Goal: Task Accomplishment & Management: Use online tool/utility

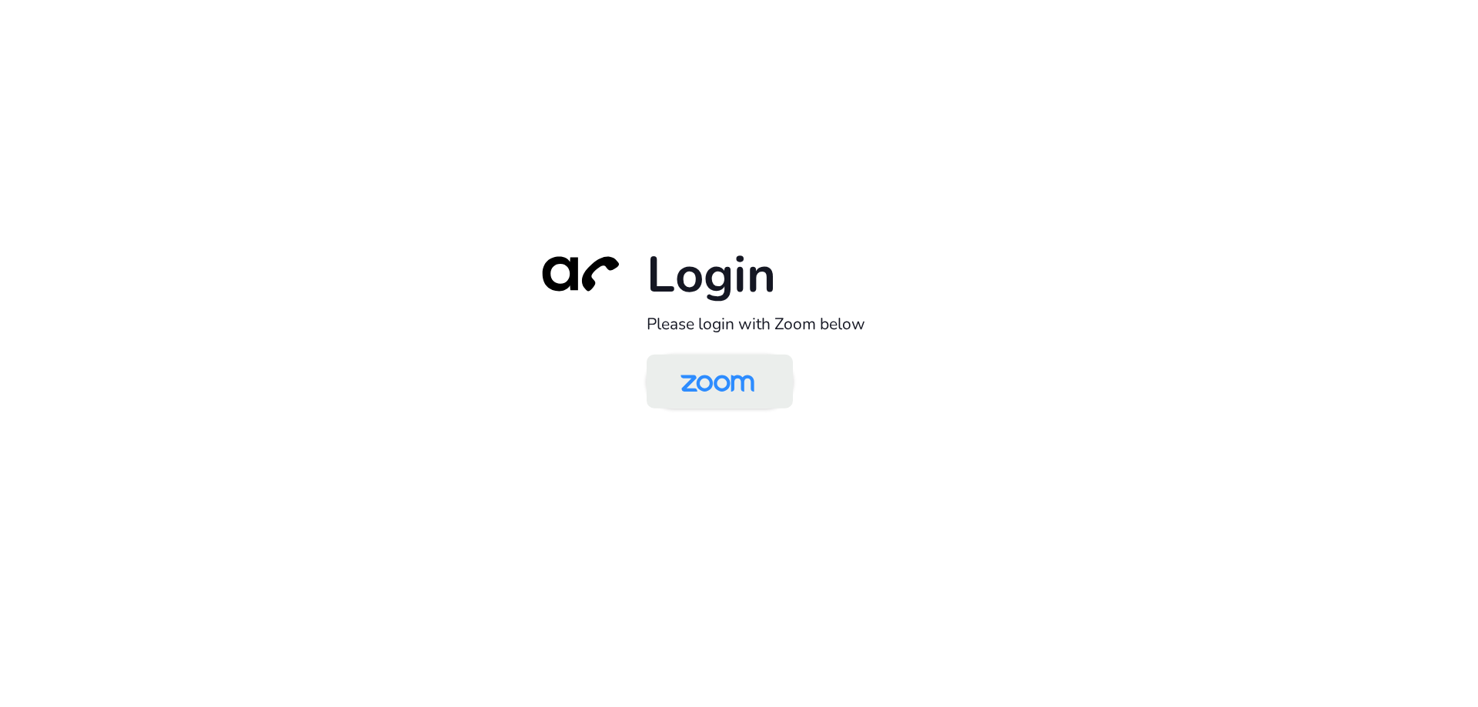
click at [710, 392] on img at bounding box center [717, 383] width 106 height 50
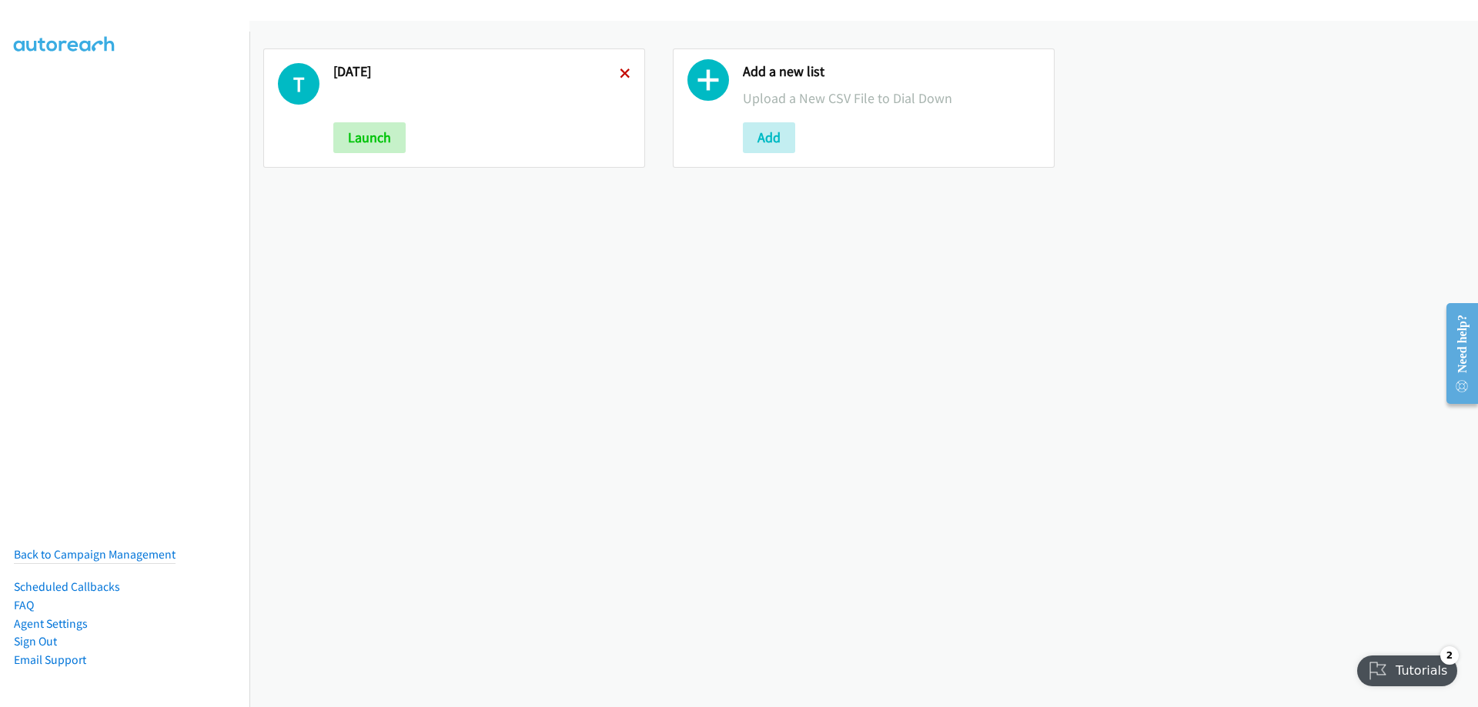
click at [623, 75] on icon at bounding box center [624, 74] width 11 height 11
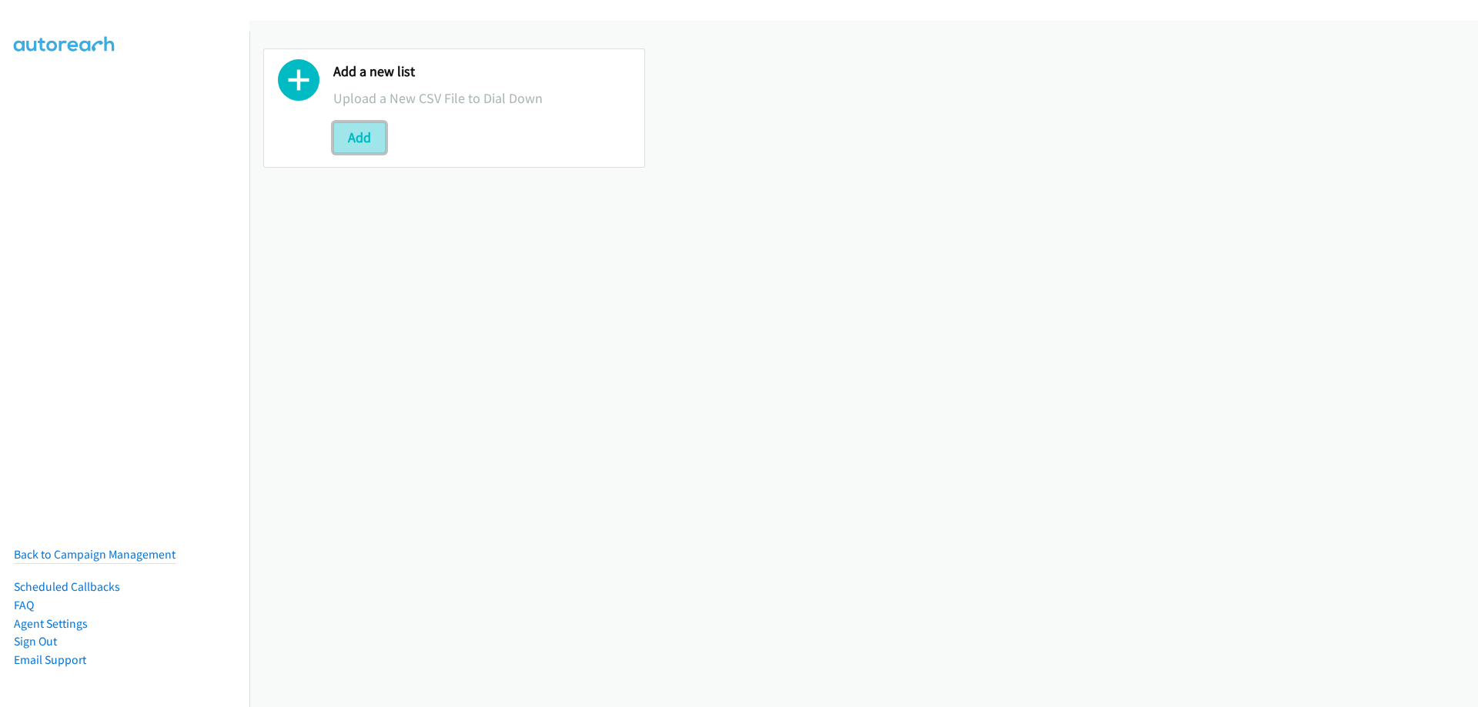
click at [370, 142] on button "Add" at bounding box center [359, 137] width 52 height 31
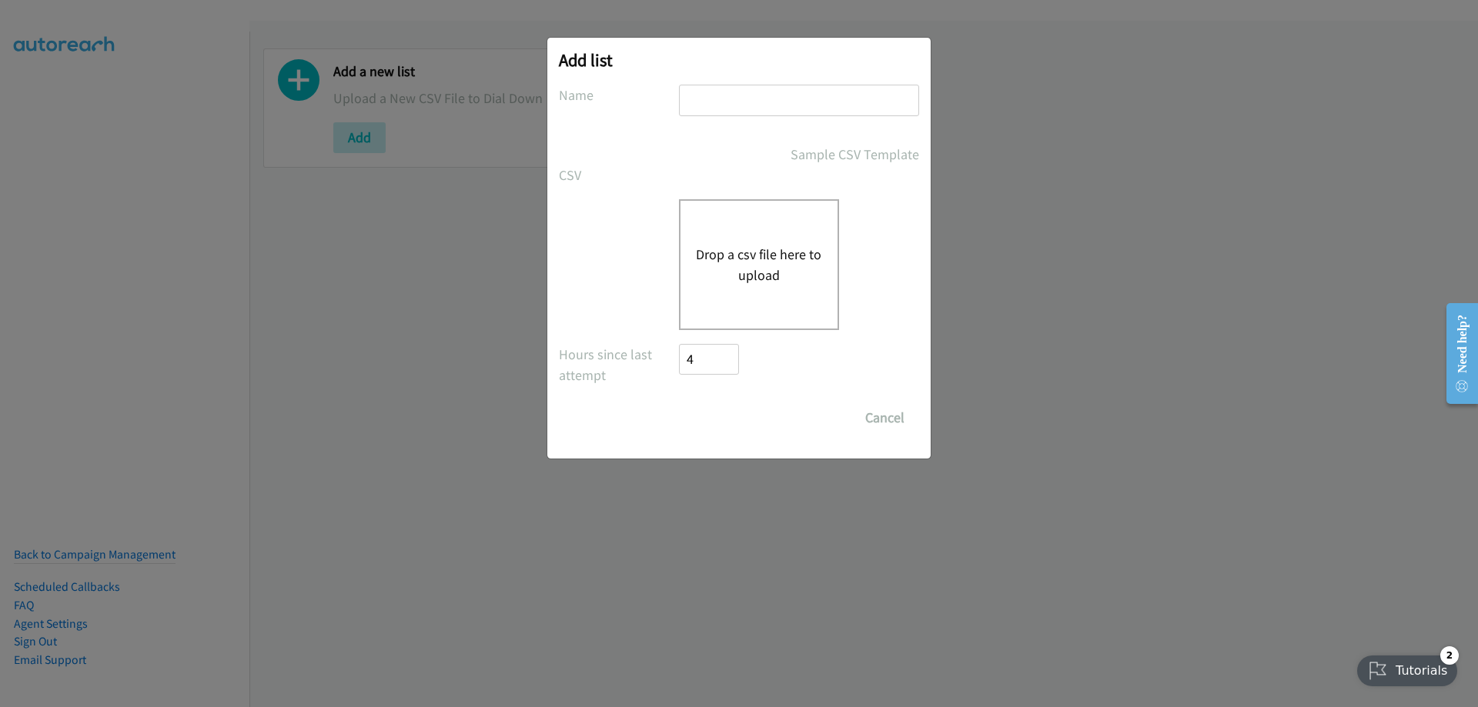
click at [724, 109] on input "text" at bounding box center [799, 101] width 240 height 32
type input "M"
type input "[DATE] [DATE]"
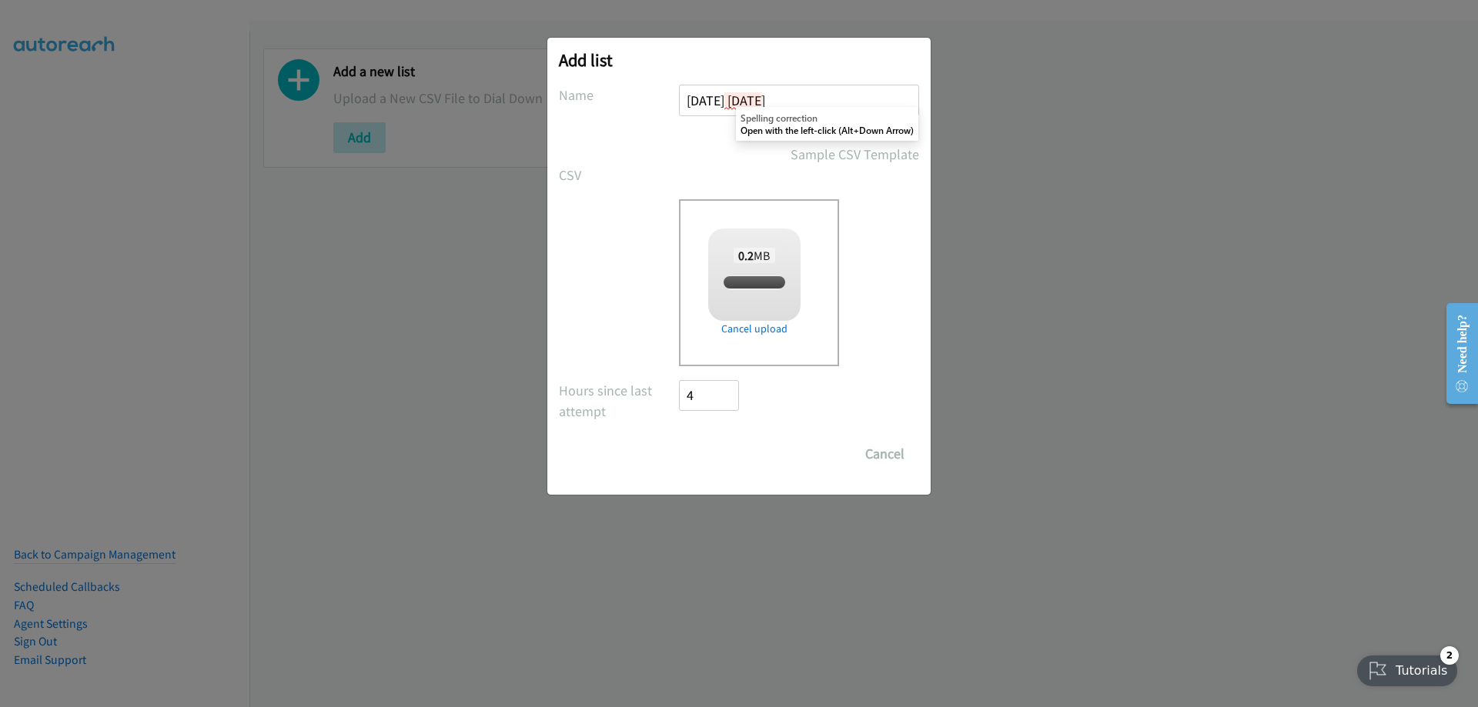
checkbox input "true"
click at [734, 457] on input "Save List" at bounding box center [719, 454] width 81 height 31
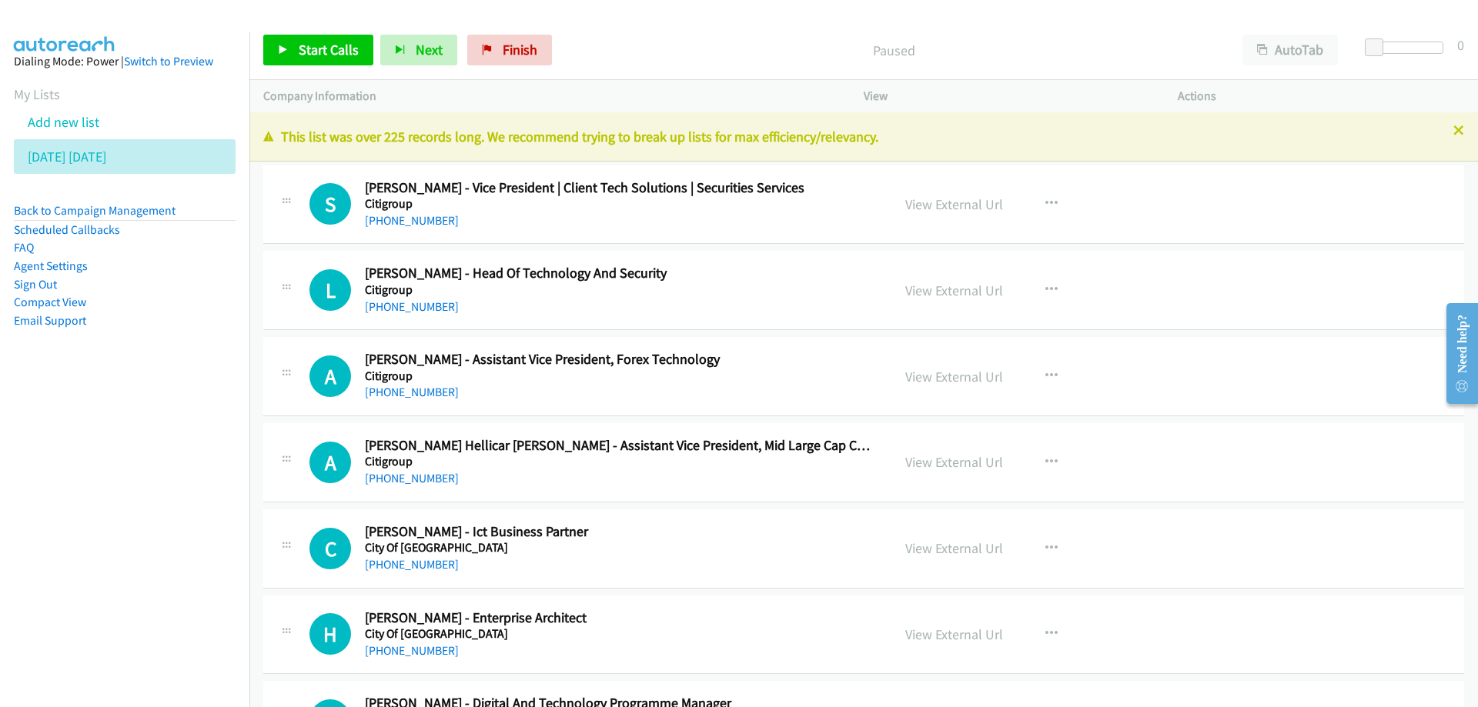
click at [144, 609] on nav "Dialing Mode: Power | Switch to Preview My Lists Add new list Monday Monday Bac…" at bounding box center [125, 385] width 250 height 707
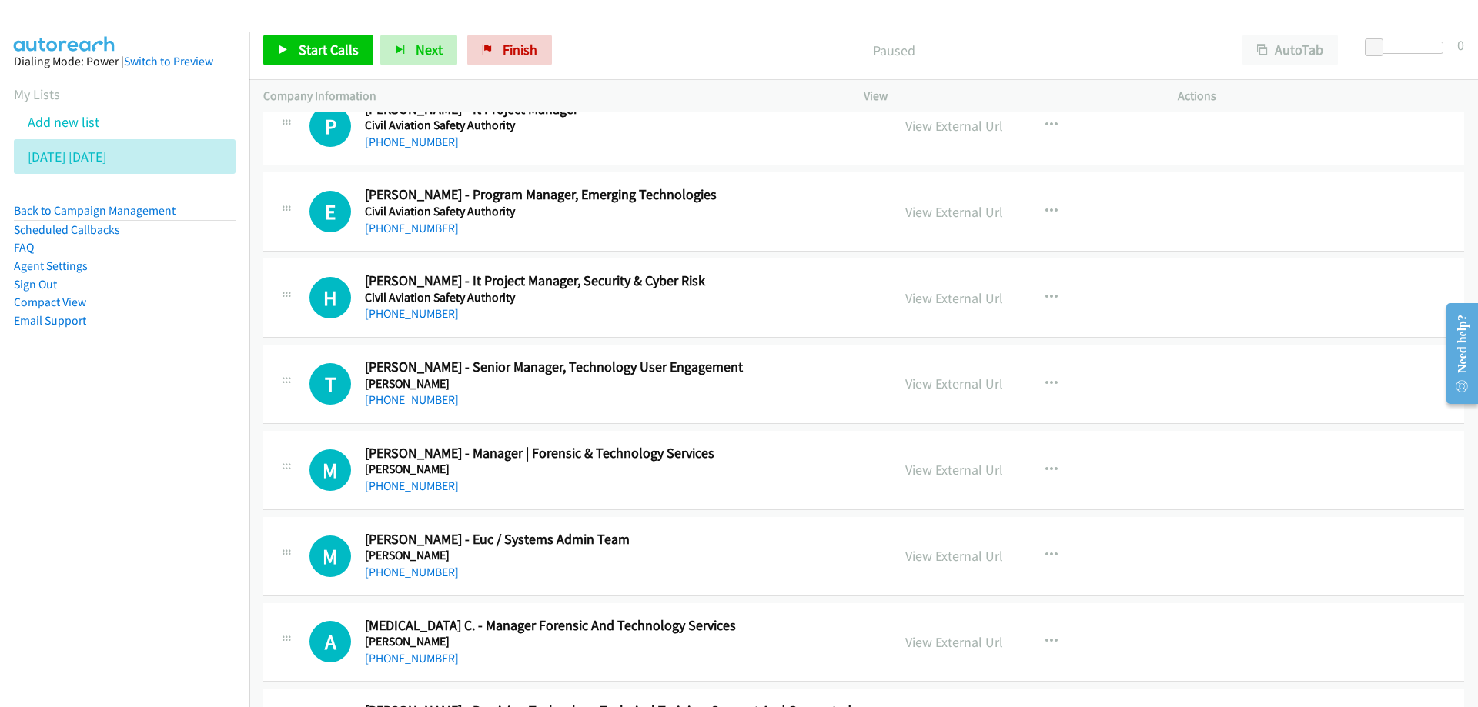
scroll to position [1000, 0]
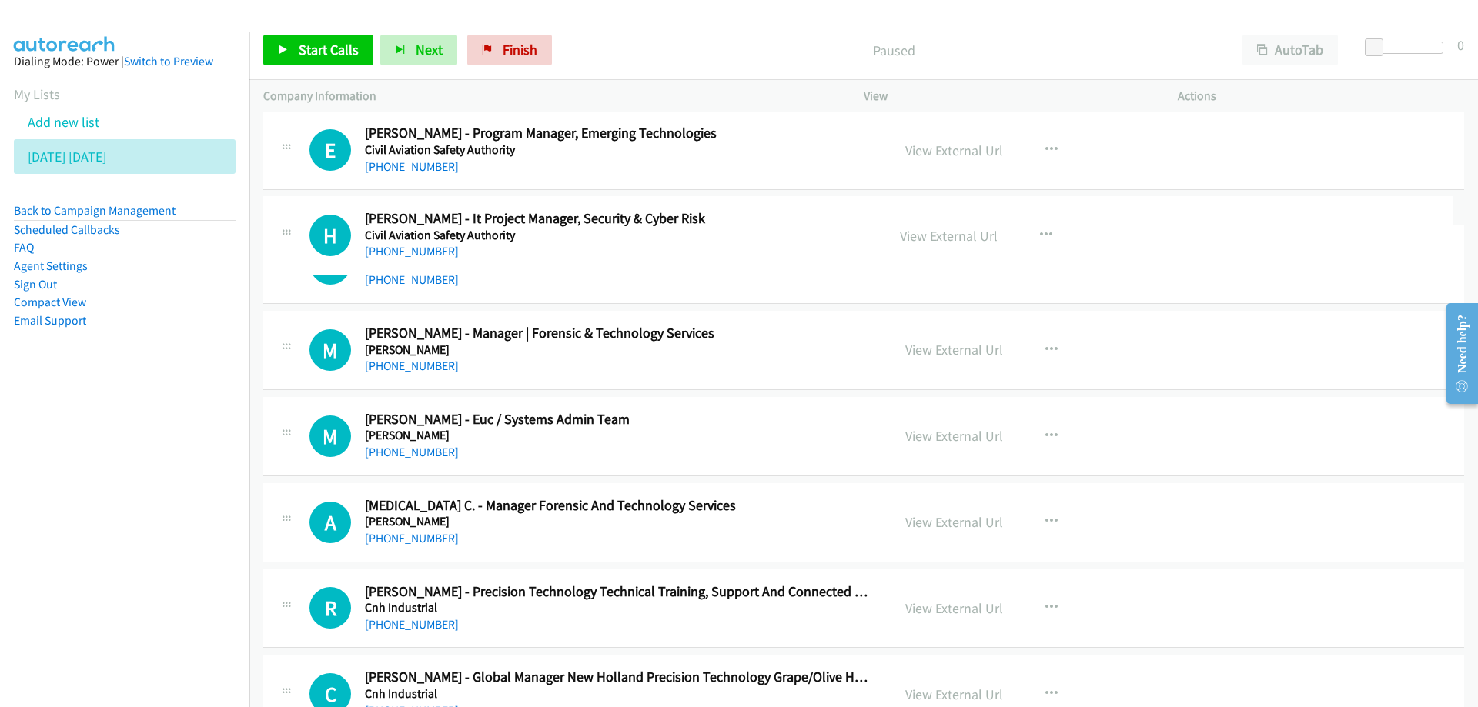
drag, startPoint x: 600, startPoint y: 217, endPoint x: 652, endPoint y: 247, distance: 59.7
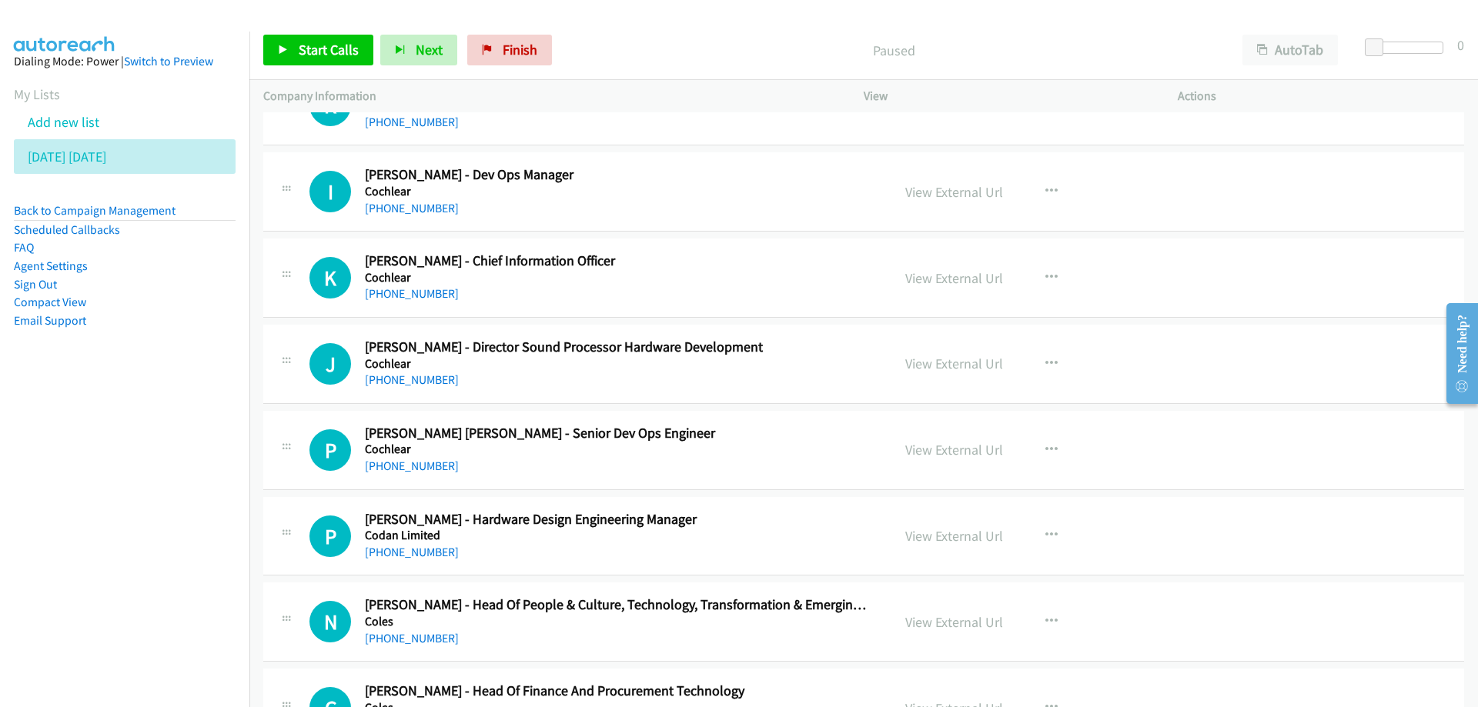
scroll to position [1924, 0]
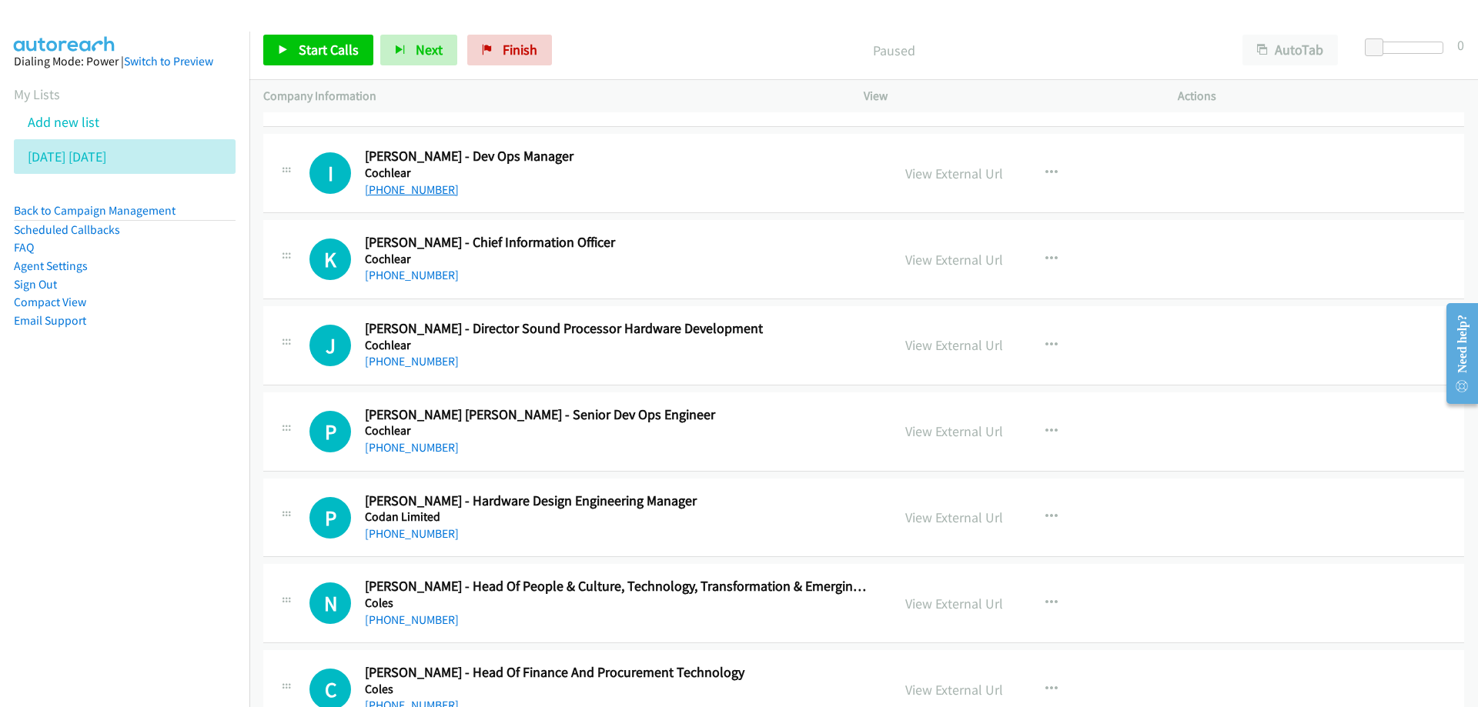
click at [423, 189] on link "+61 415 186 145" at bounding box center [412, 189] width 94 height 15
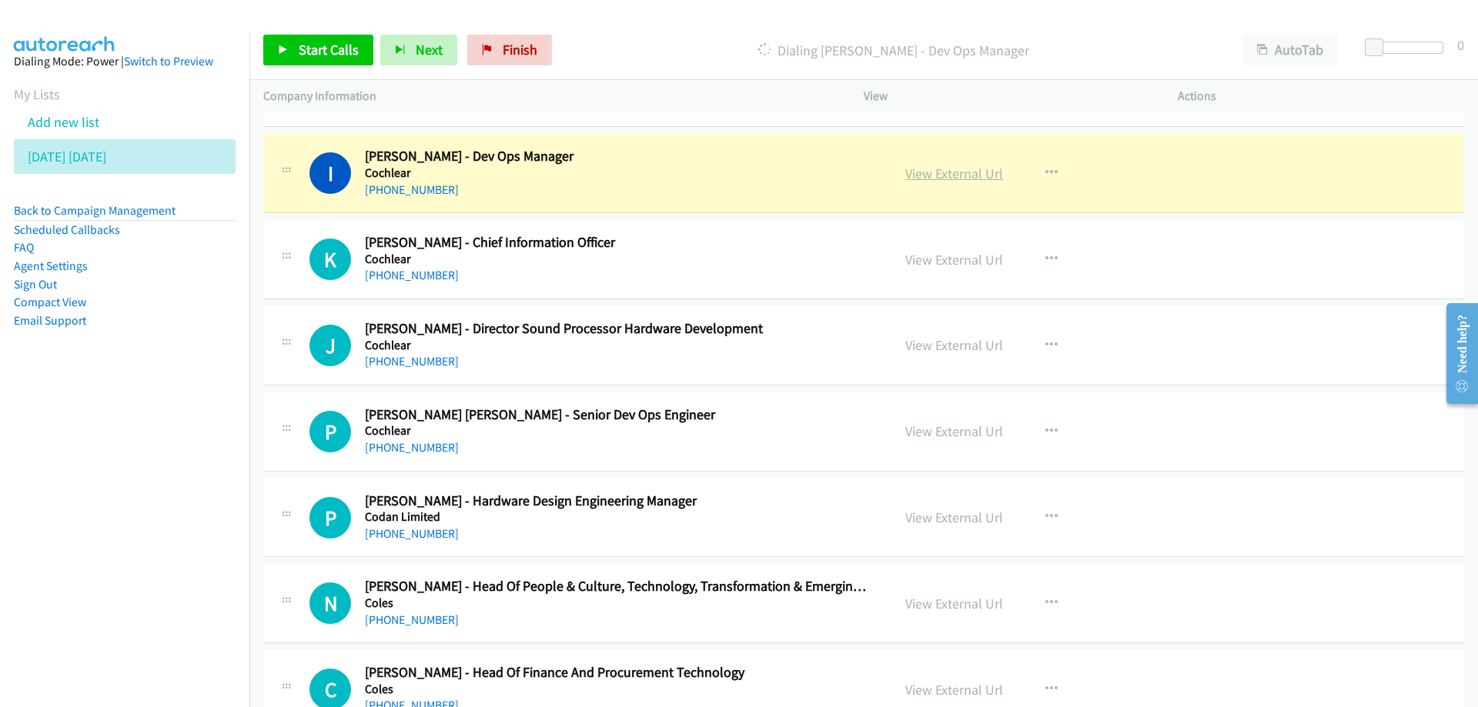
click at [947, 175] on link "View External Url" at bounding box center [954, 174] width 98 height 18
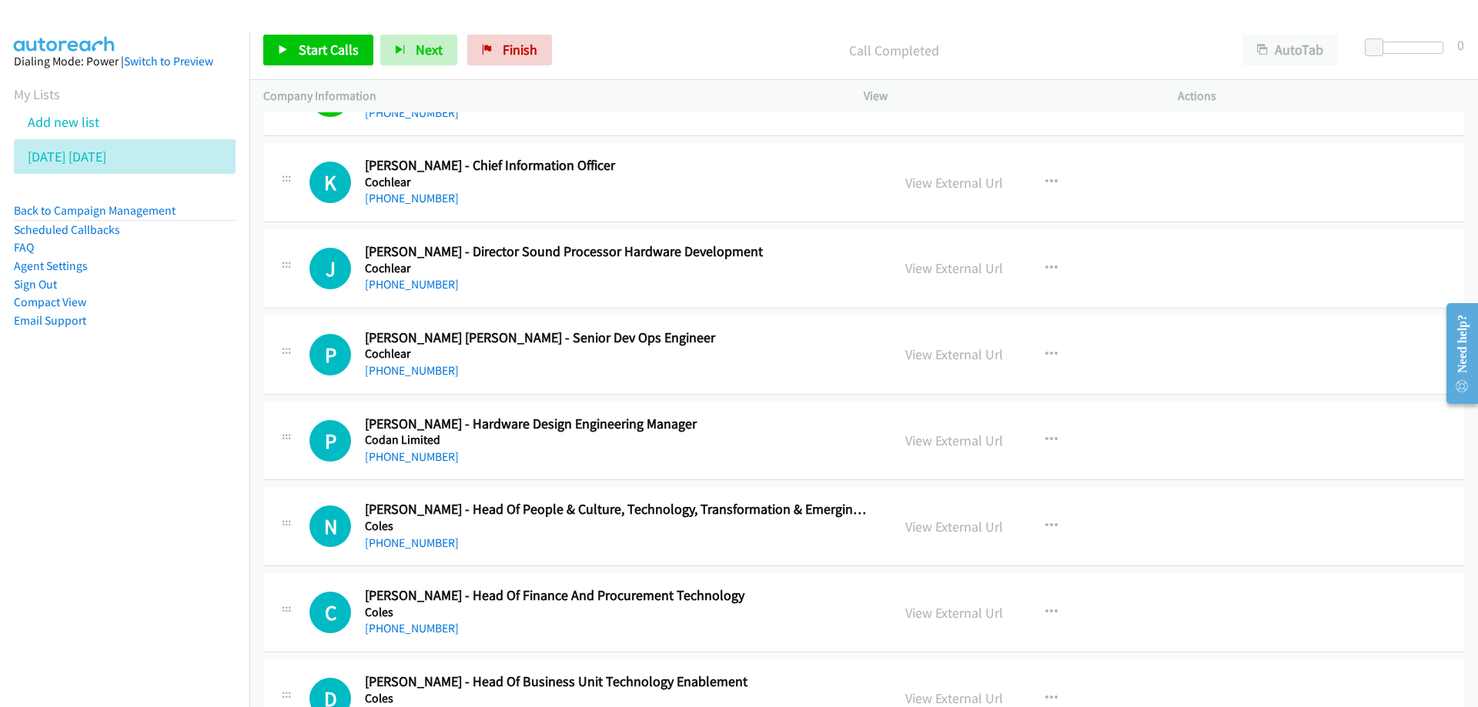
scroll to position [2078, 0]
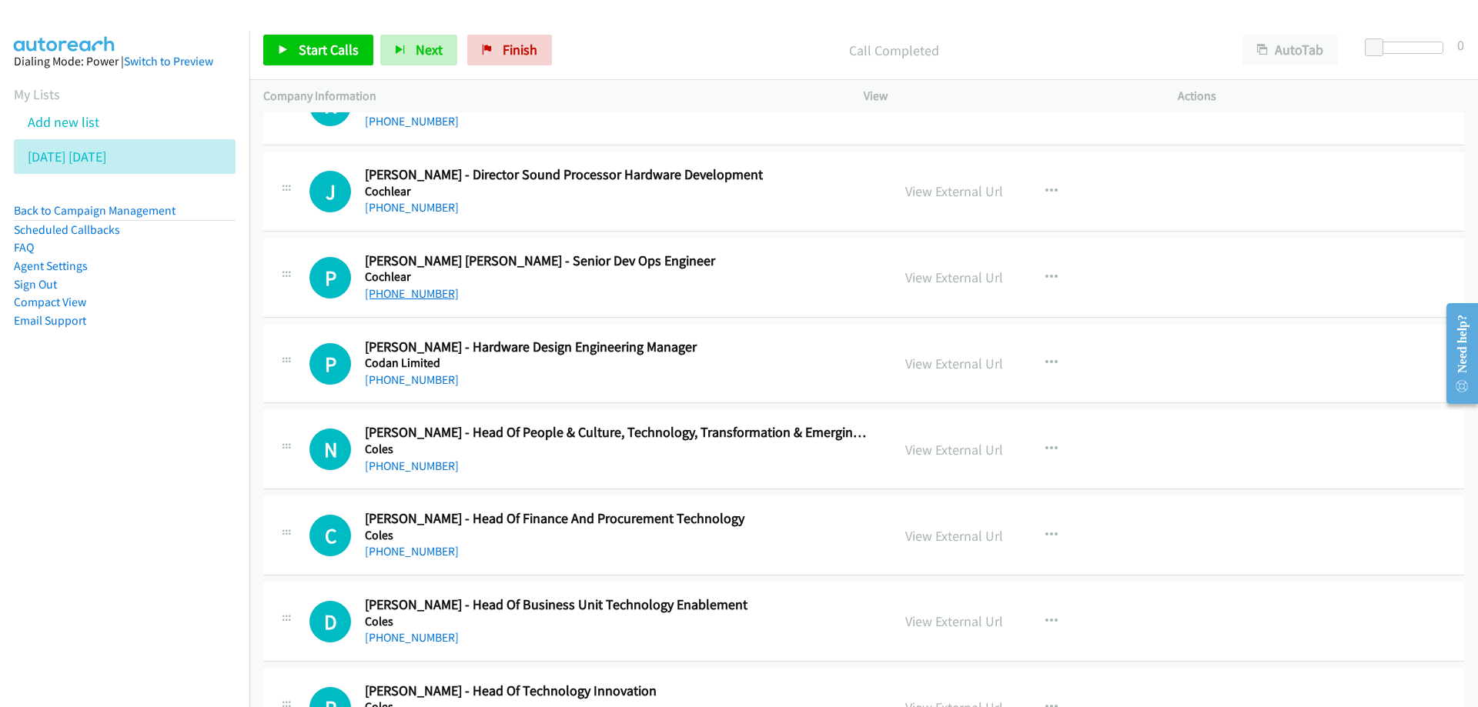
click at [412, 297] on link "+61 490 887 779" at bounding box center [412, 293] width 94 height 15
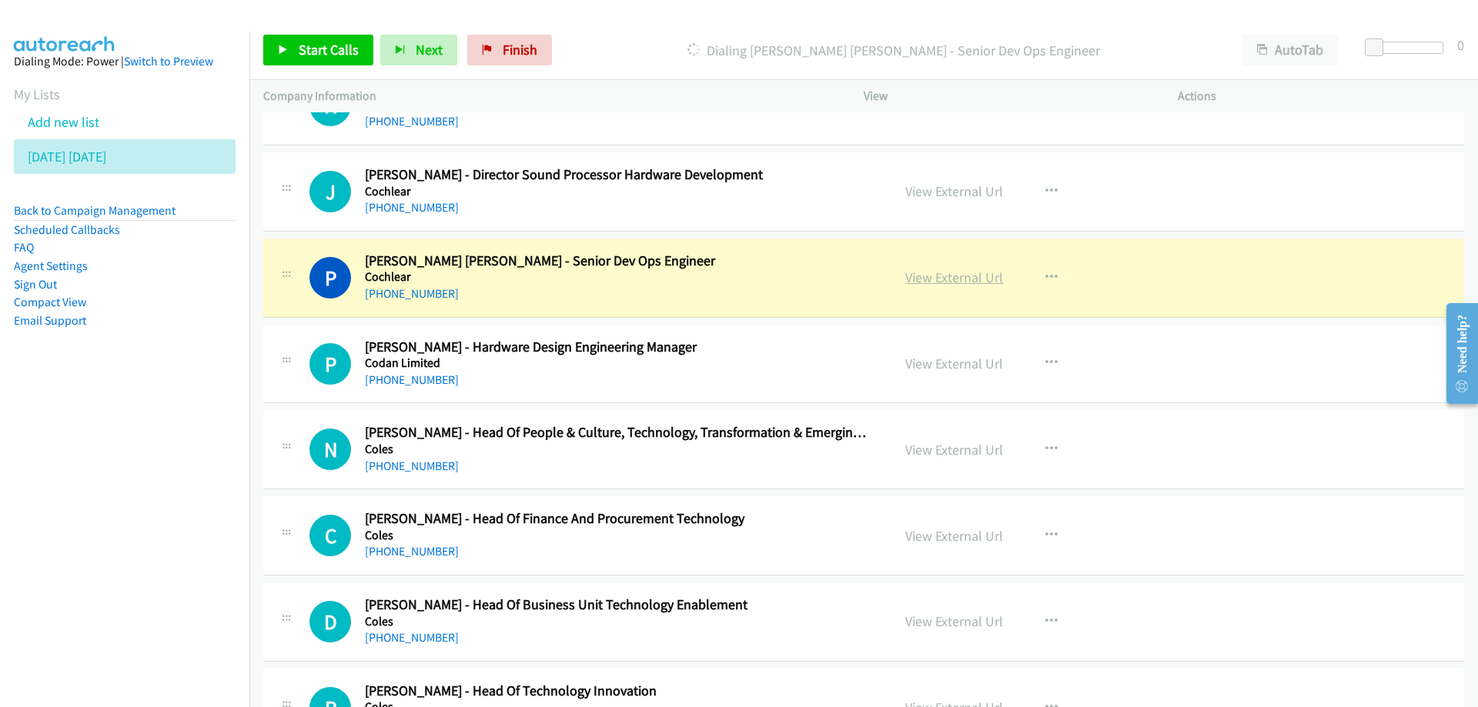
drag, startPoint x: 937, startPoint y: 282, endPoint x: 920, endPoint y: 282, distance: 16.9
click at [921, 279] on link "View External Url" at bounding box center [954, 278] width 98 height 18
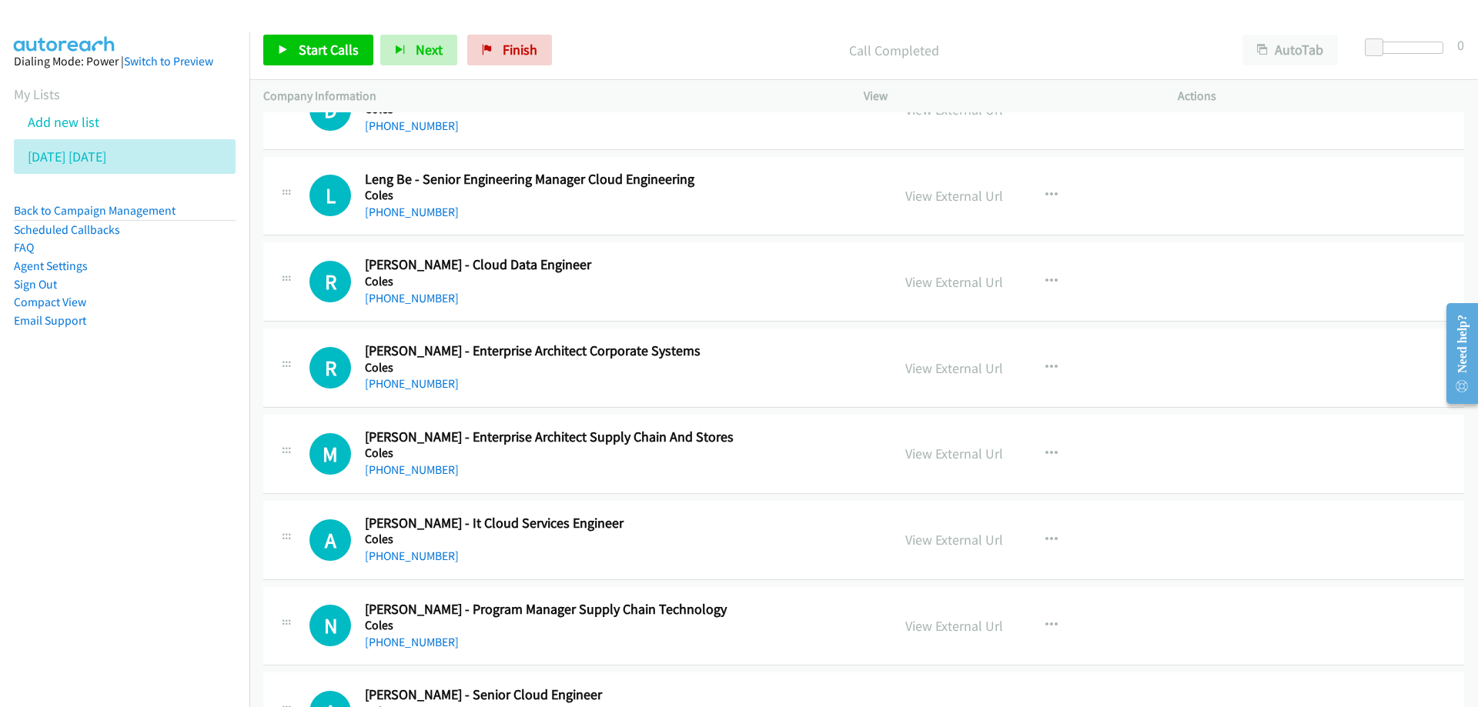
scroll to position [2770, 0]
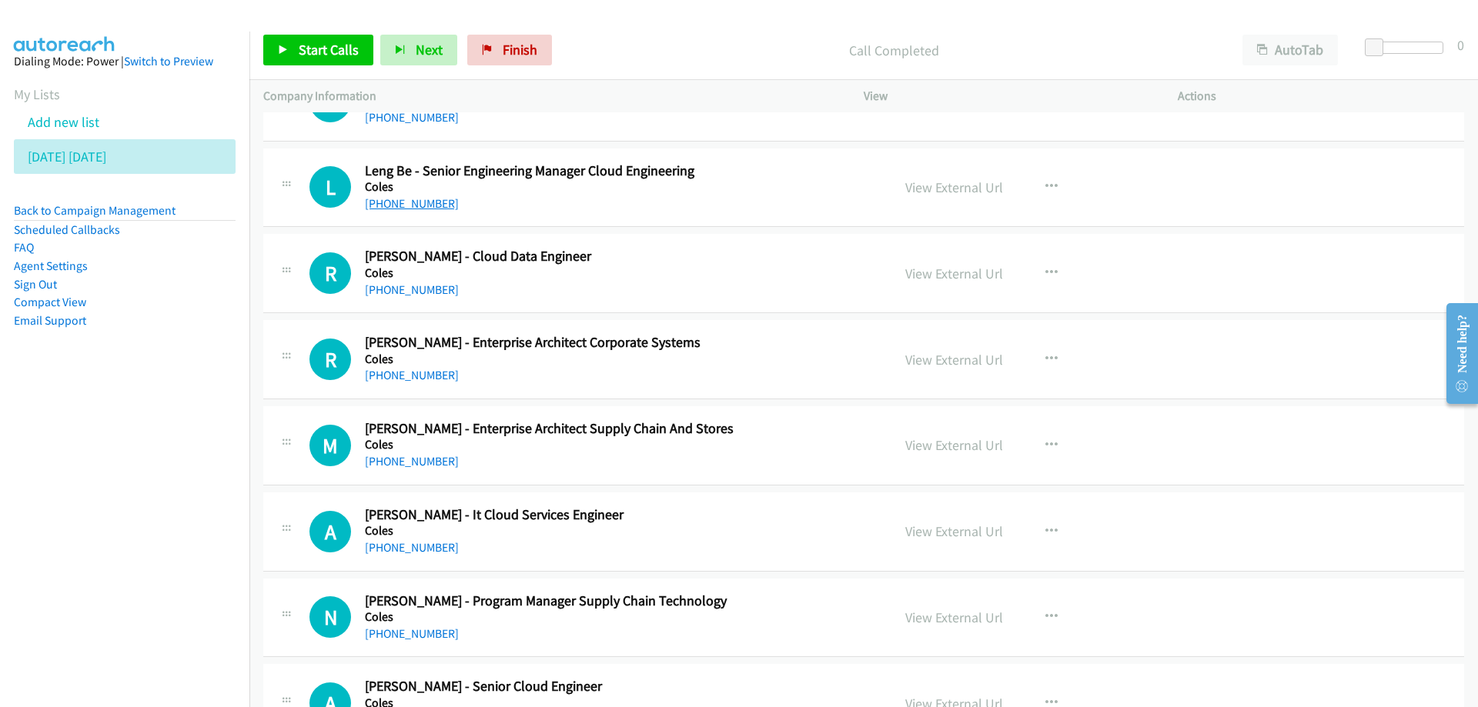
click at [414, 204] on link "+61 403 475 694" at bounding box center [412, 203] width 94 height 15
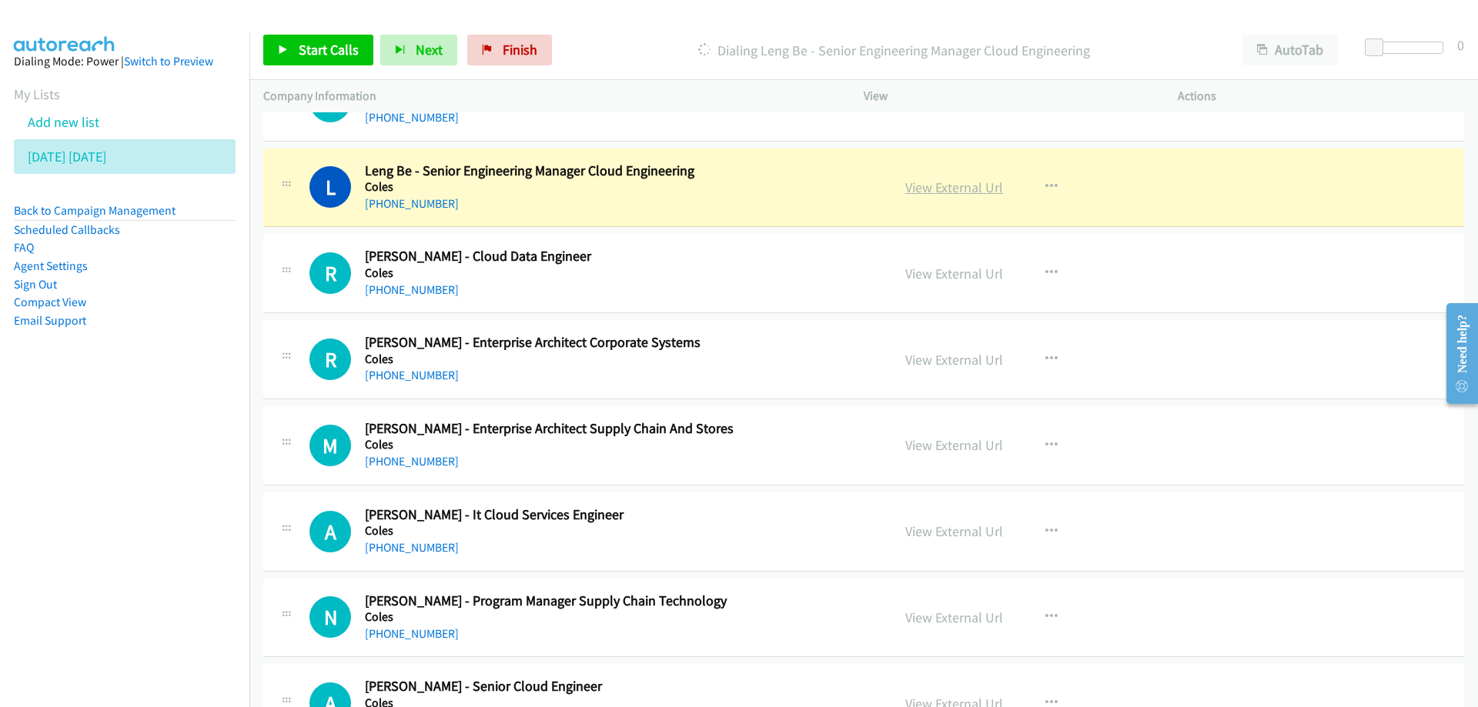
click at [957, 190] on link "View External Url" at bounding box center [954, 188] width 98 height 18
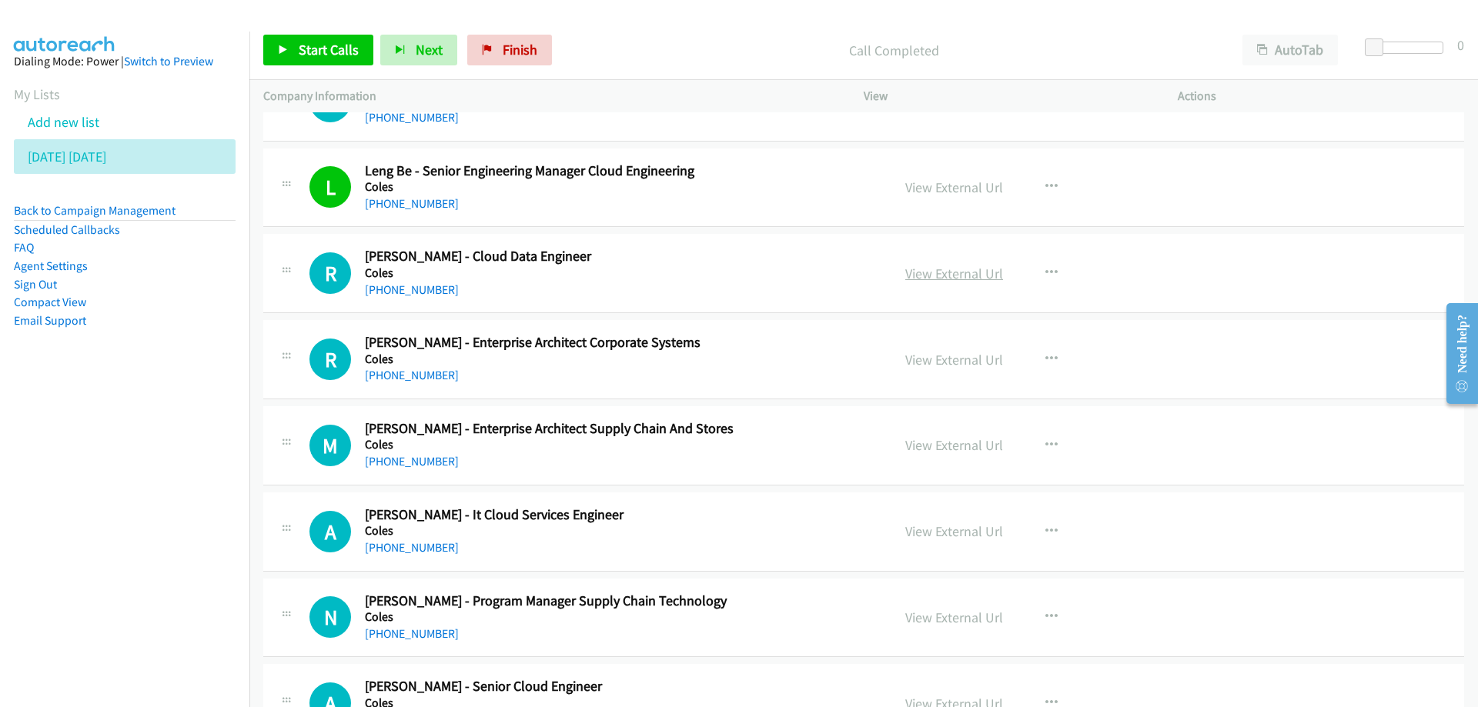
click at [973, 276] on link "View External Url" at bounding box center [954, 274] width 98 height 18
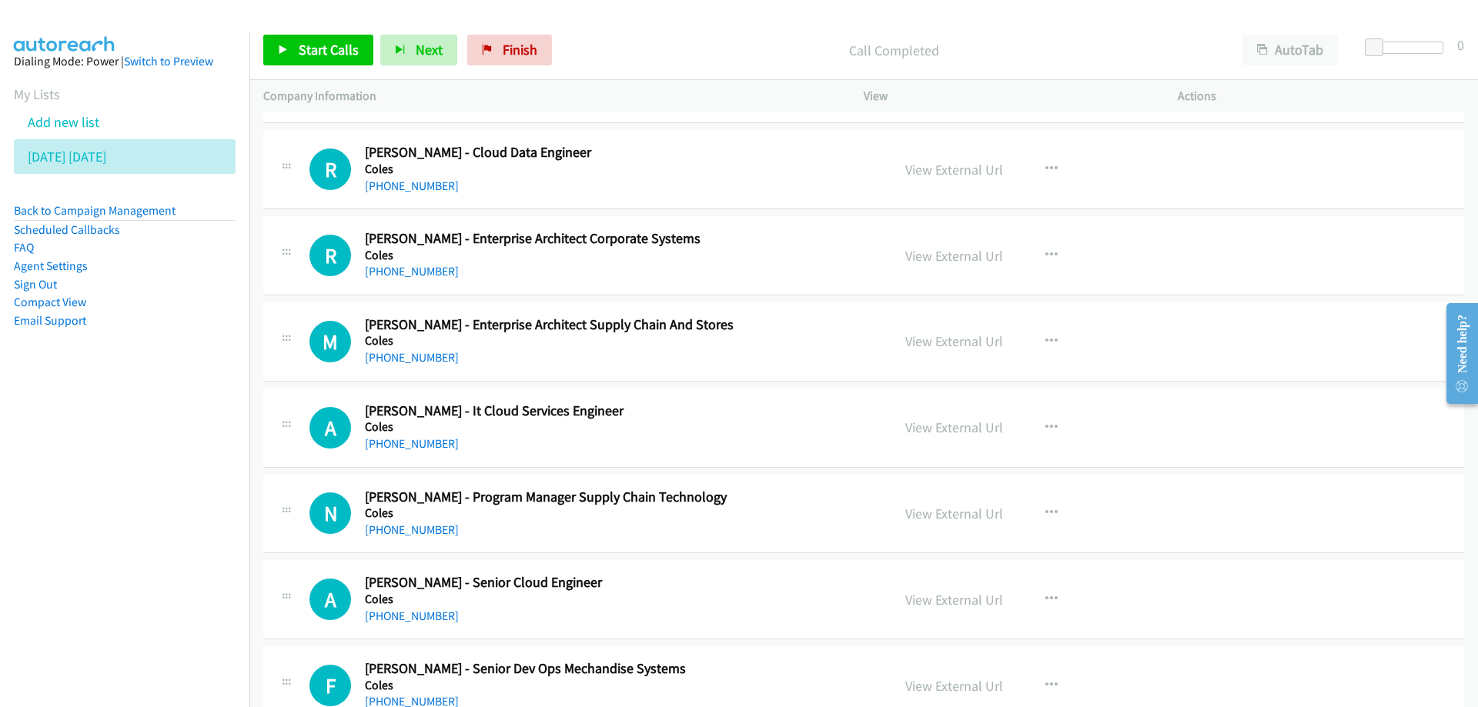
scroll to position [2847, 0]
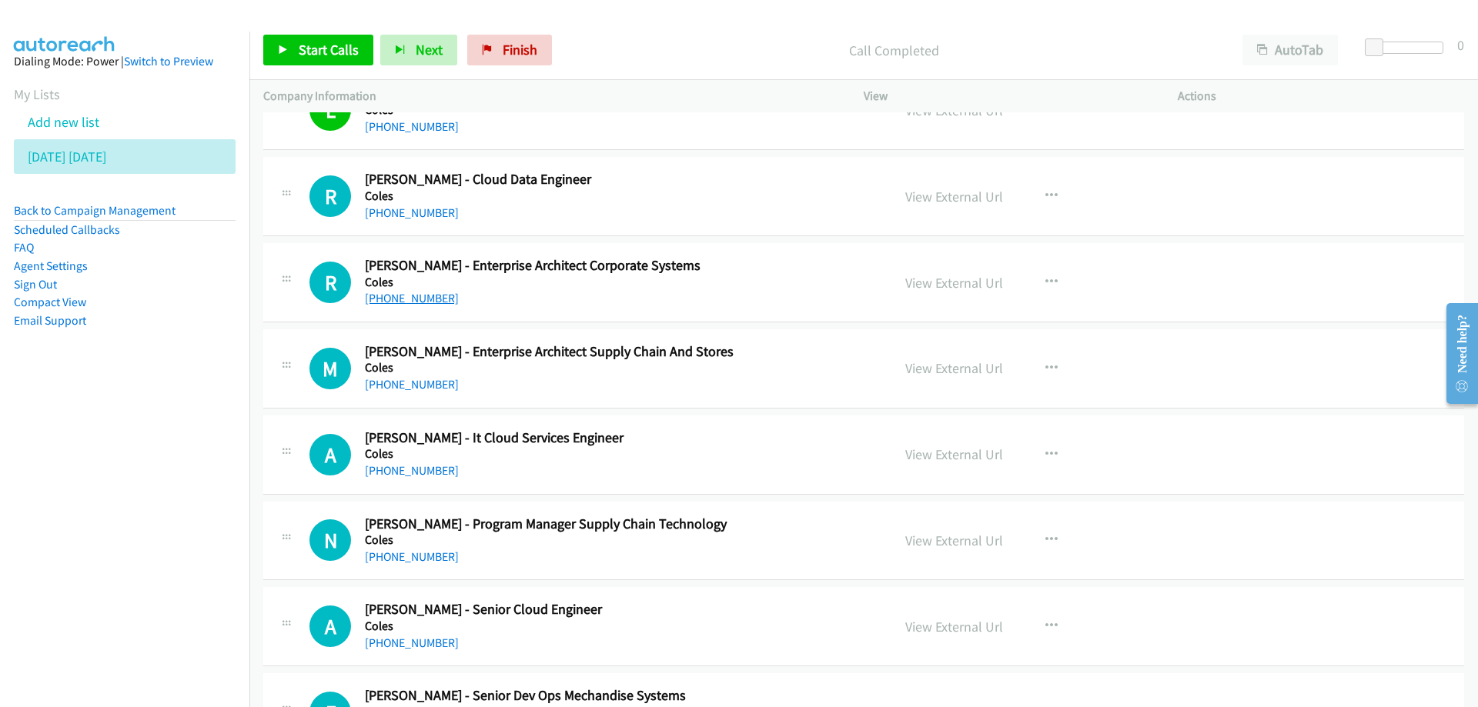
click at [419, 301] on link "+61 449 557 950" at bounding box center [412, 298] width 94 height 15
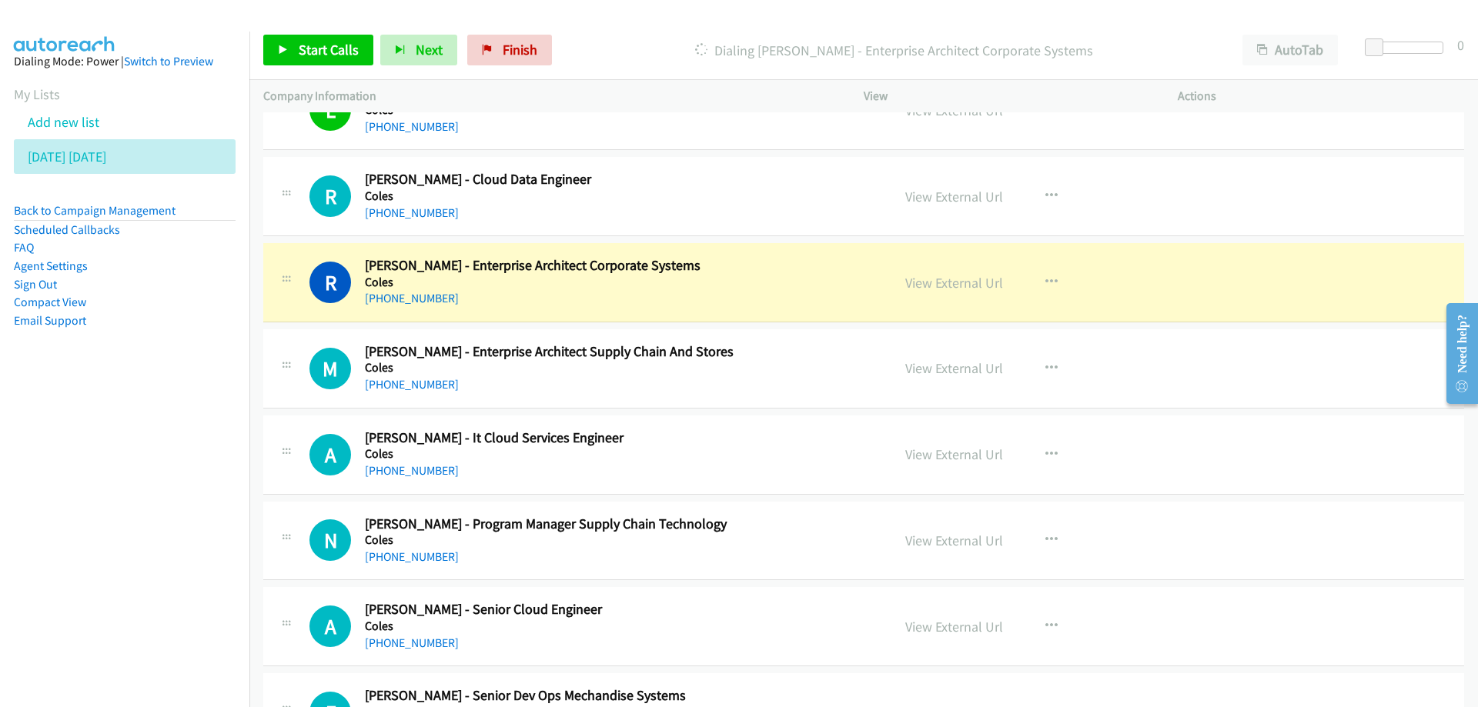
click at [116, 458] on nav "Dialing Mode: Power | Switch to Preview My Lists Add new list Monday Monday Bac…" at bounding box center [125, 385] width 250 height 707
drag, startPoint x: 175, startPoint y: 419, endPoint x: 189, endPoint y: 416, distance: 14.2
click at [175, 419] on nav "Dialing Mode: Power | Switch to Preview My Lists Add new list Monday Monday Bac…" at bounding box center [125, 385] width 250 height 707
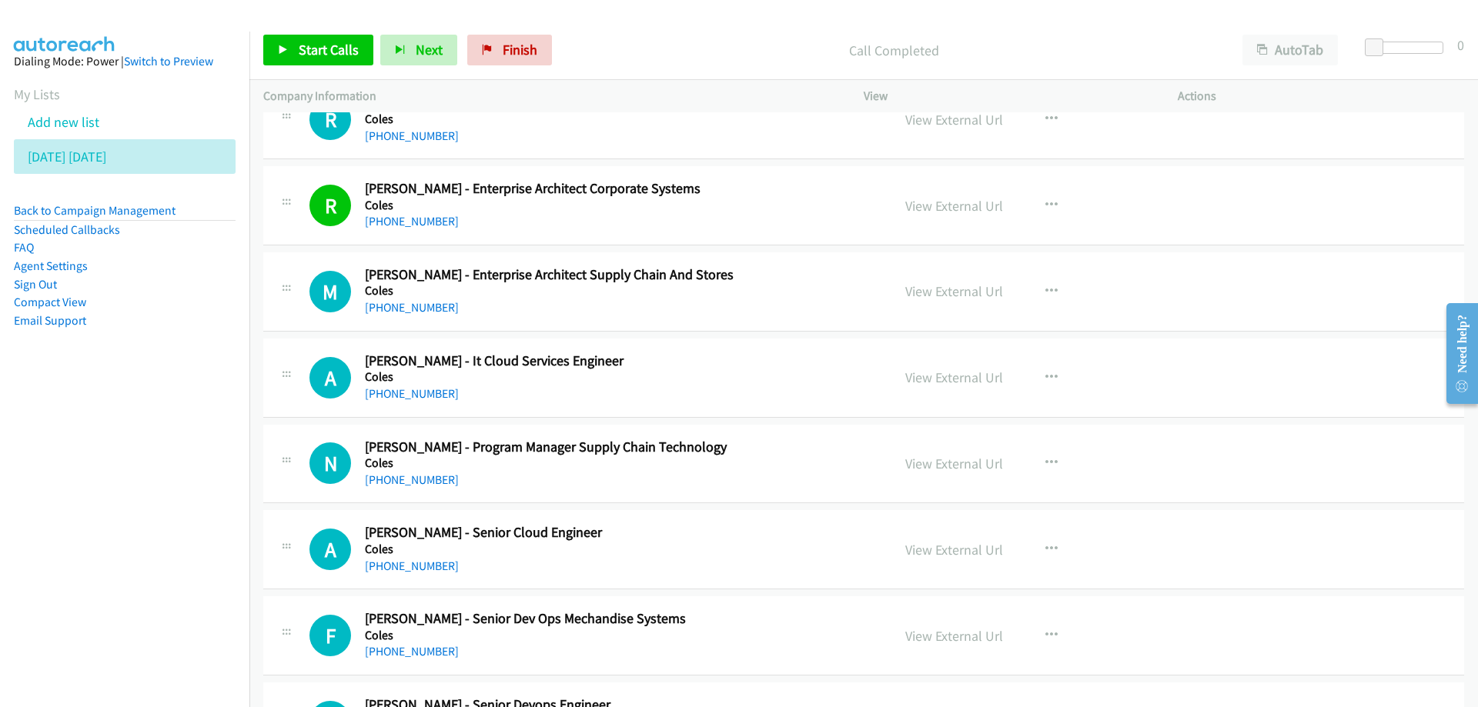
scroll to position [3001, 0]
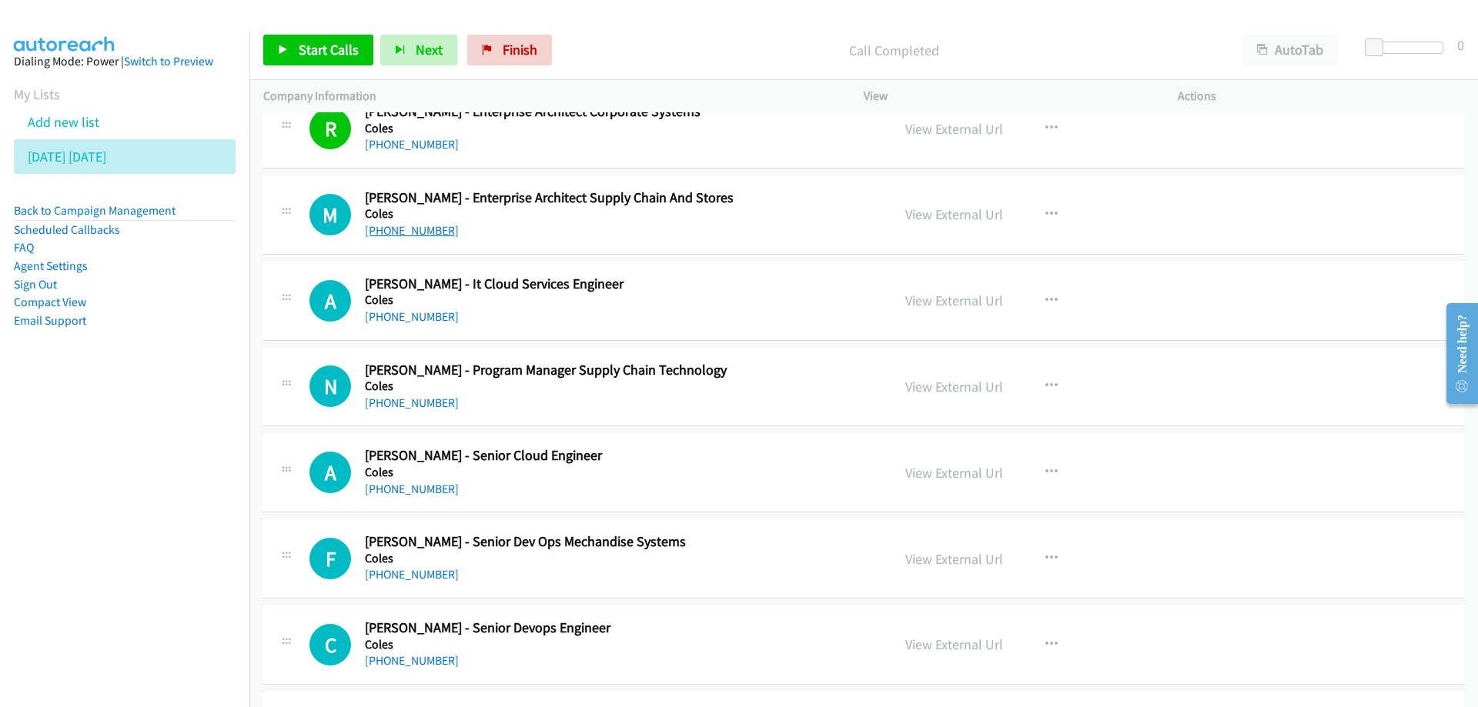
click at [418, 232] on link "+61 433 981 446" at bounding box center [412, 230] width 94 height 15
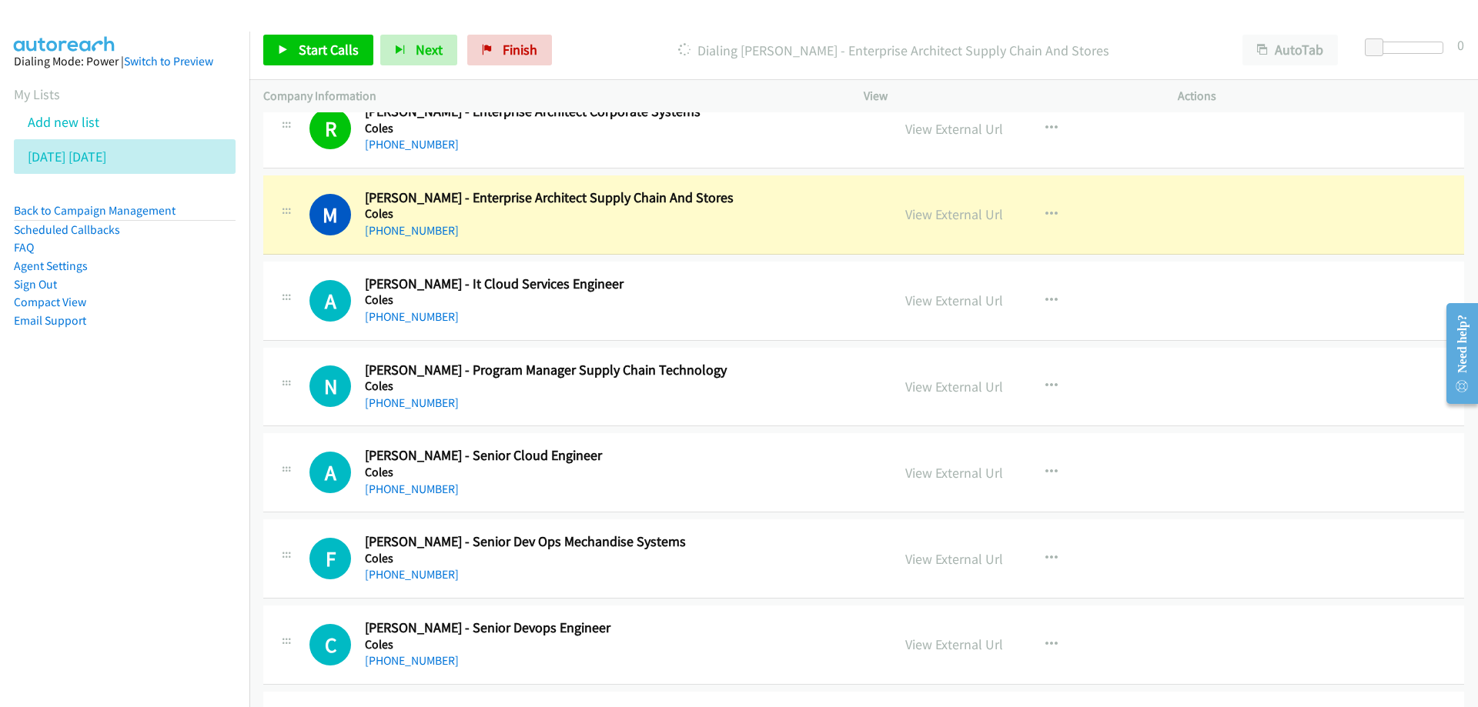
click at [1201, 196] on div "View External Url View External Url Schedule/Manage Callback Start Calls Here R…" at bounding box center [1055, 214] width 328 height 51
click at [943, 215] on link "View External Url" at bounding box center [954, 214] width 98 height 18
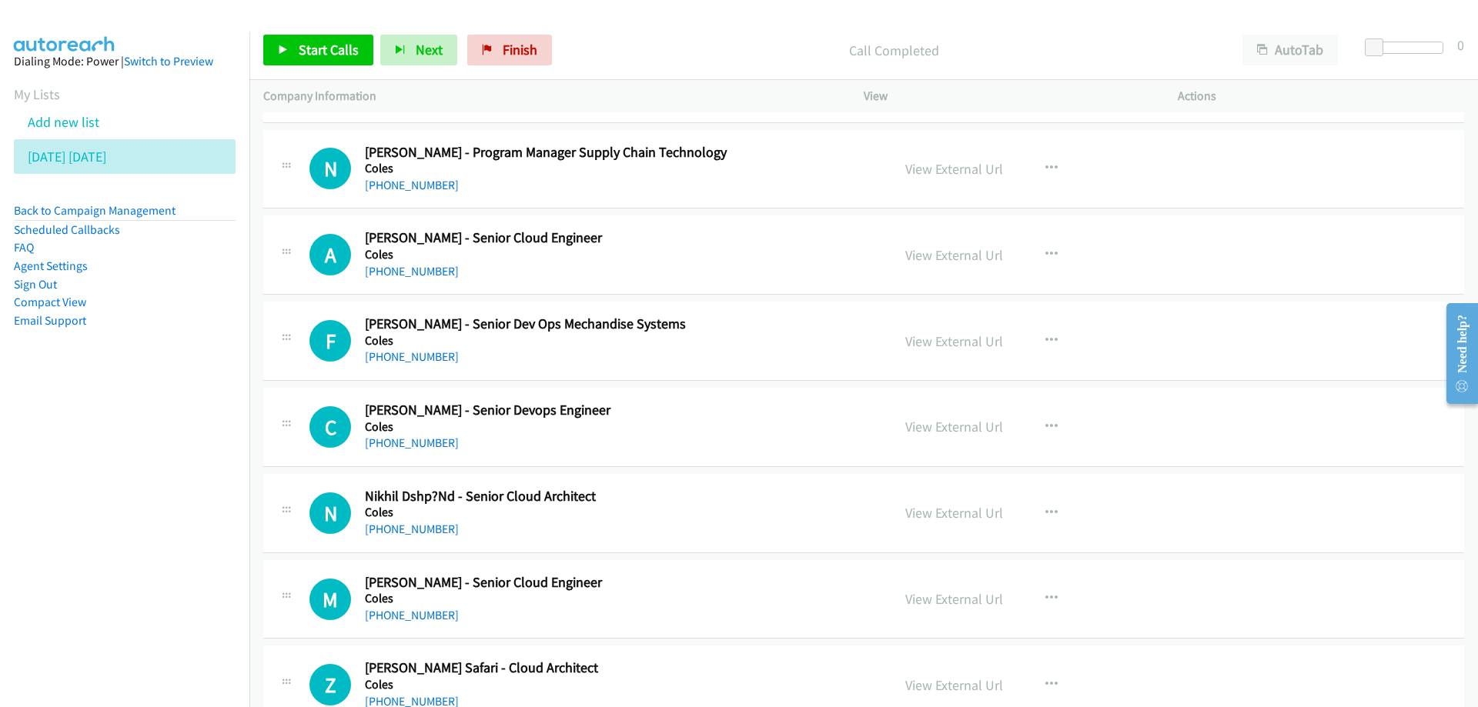
scroll to position [3232, 0]
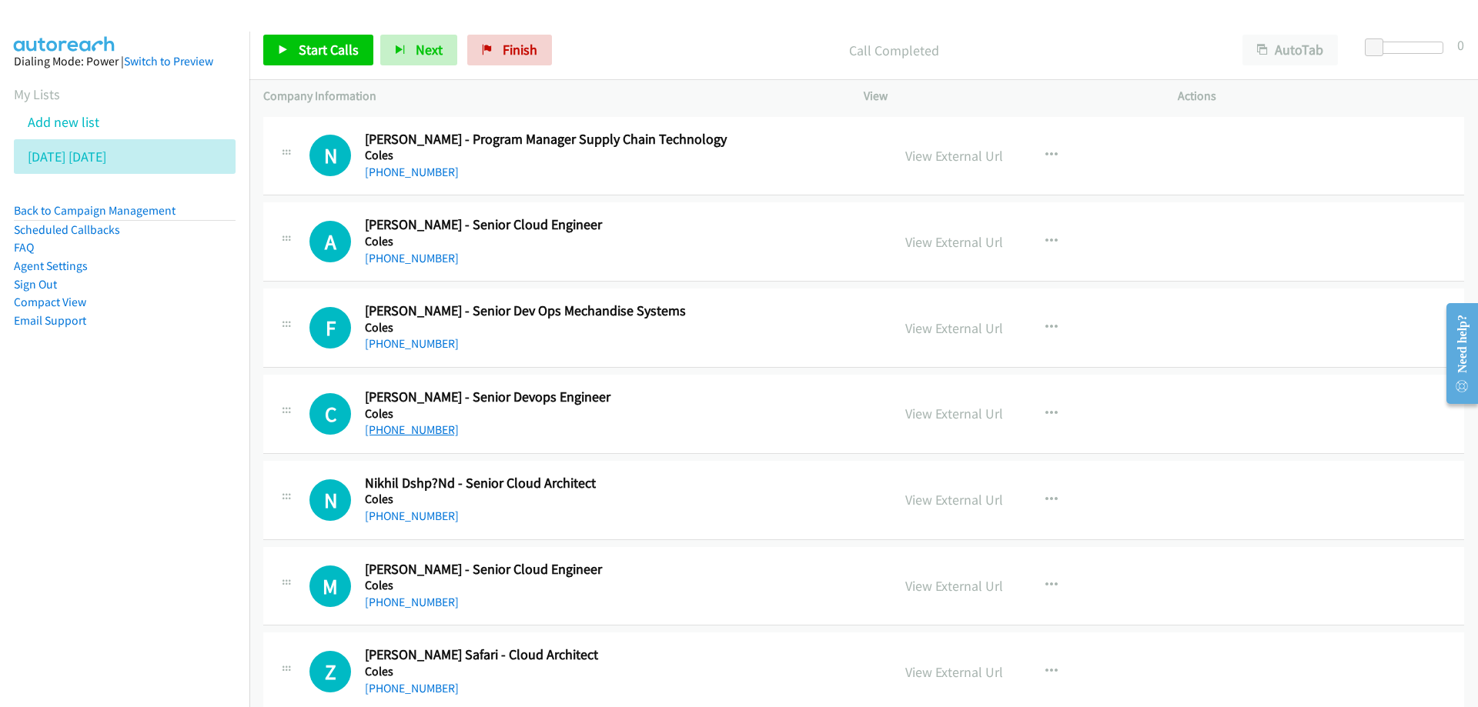
click at [409, 433] on link "+61 449 712 340" at bounding box center [412, 429] width 94 height 15
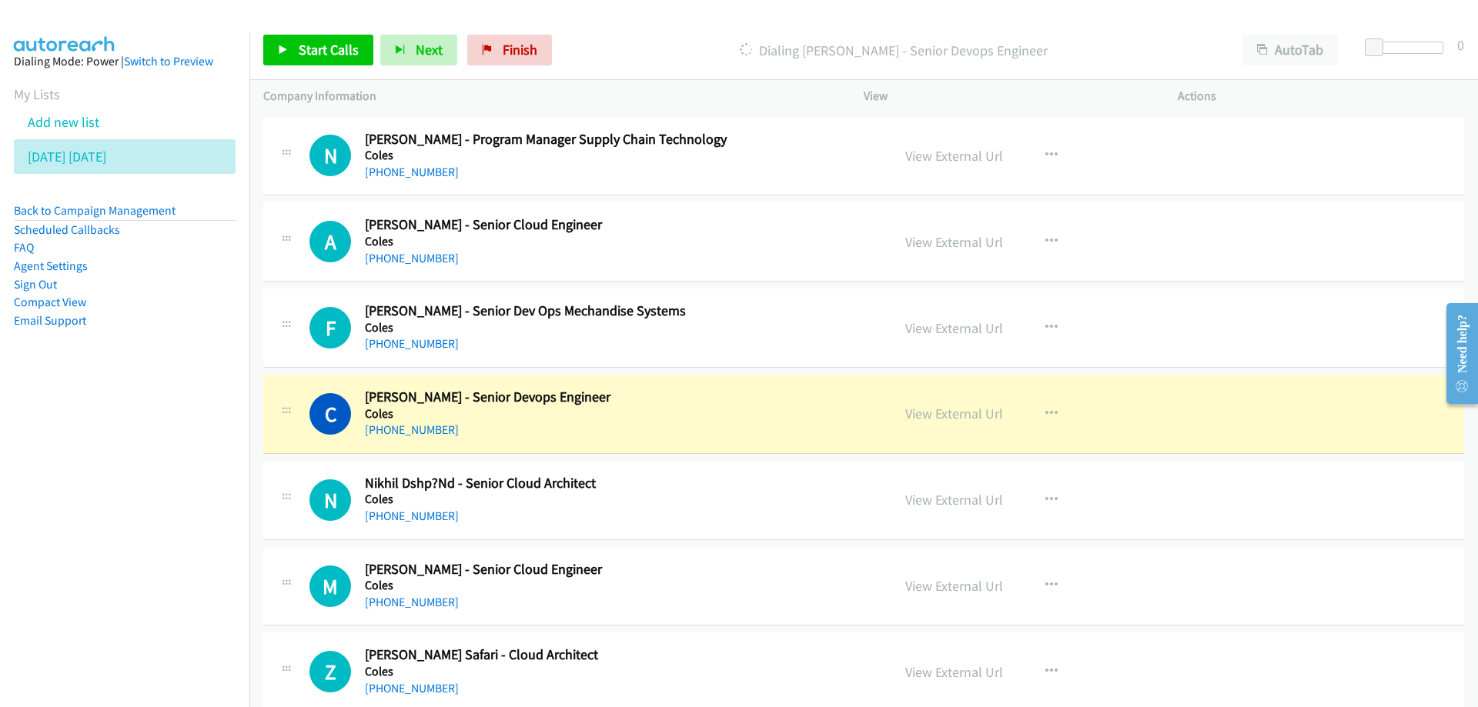
click at [1173, 402] on div "View External Url View External Url Schedule/Manage Callback Start Calls Here R…" at bounding box center [1055, 414] width 328 height 51
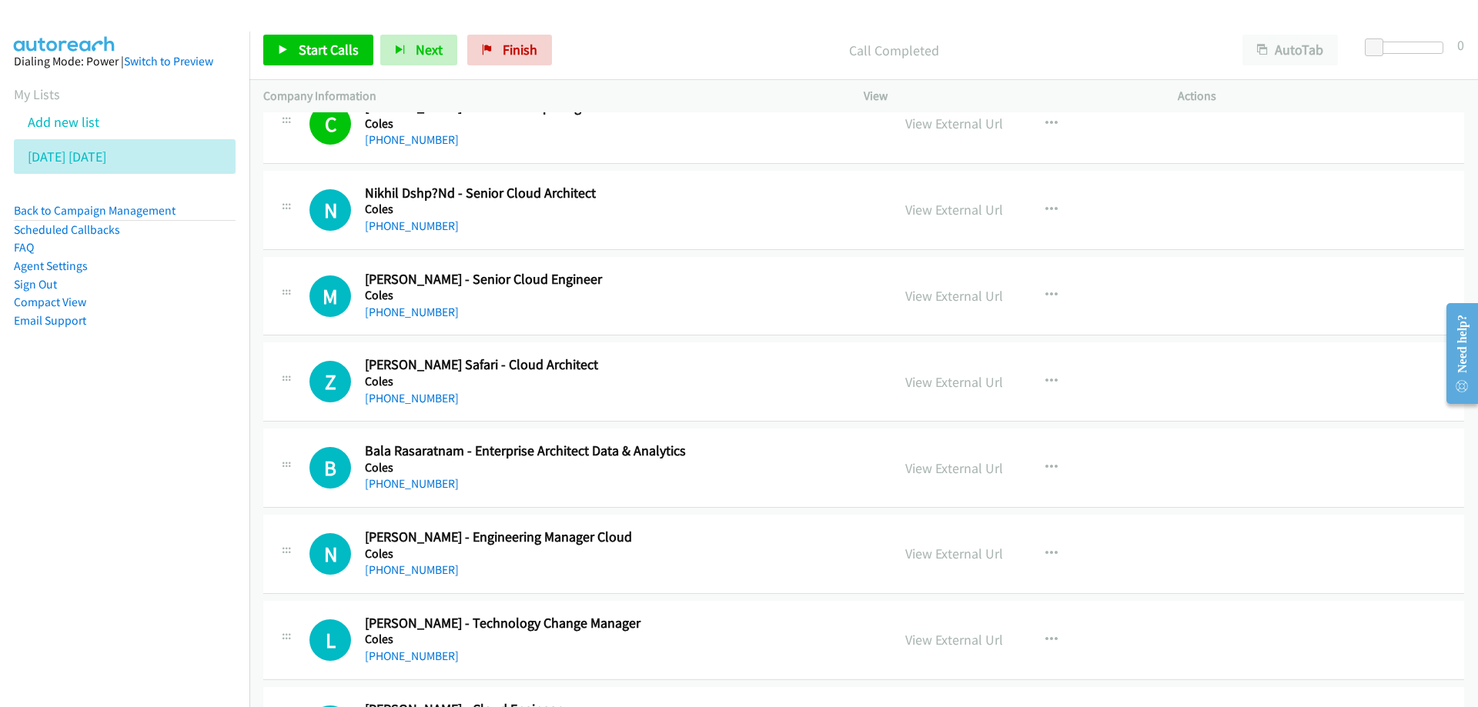
scroll to position [3540, 0]
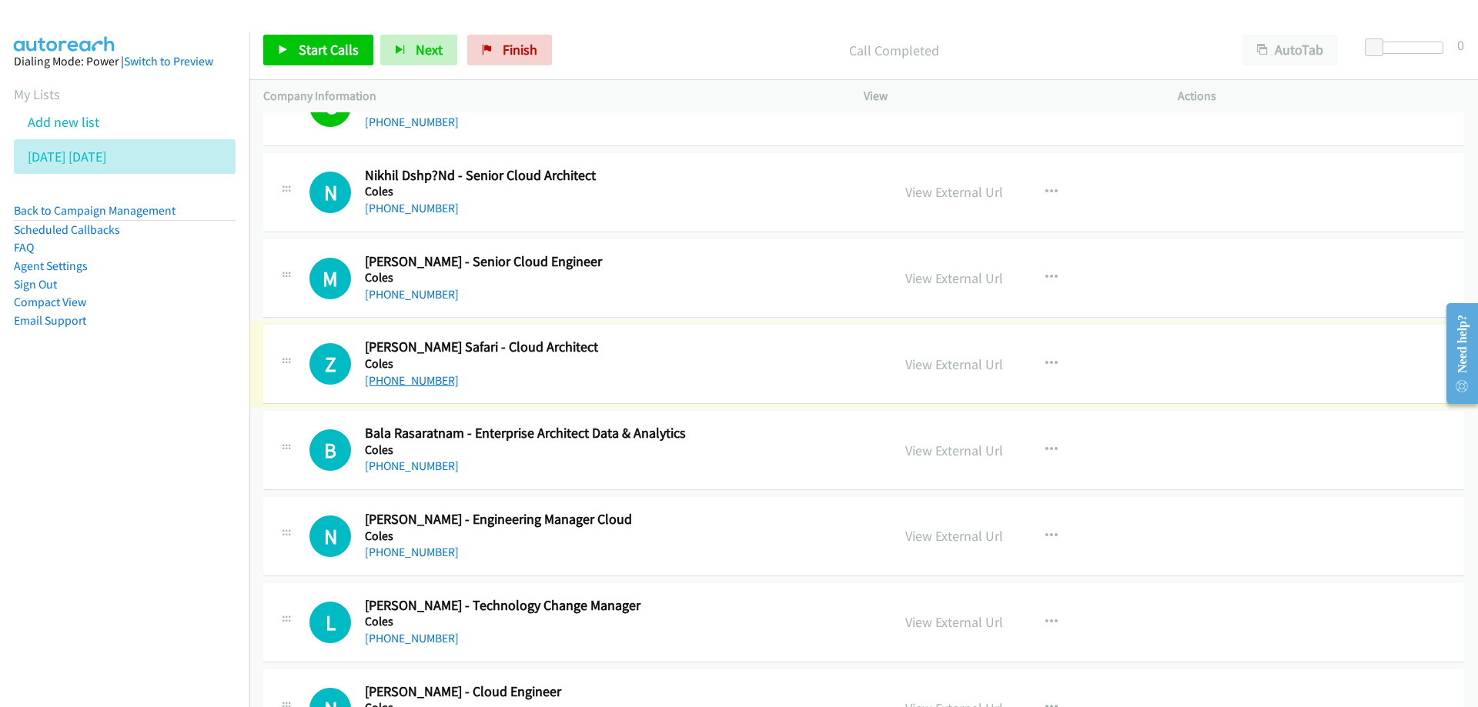
click at [409, 380] on link "+61 417 767 374" at bounding box center [412, 380] width 94 height 15
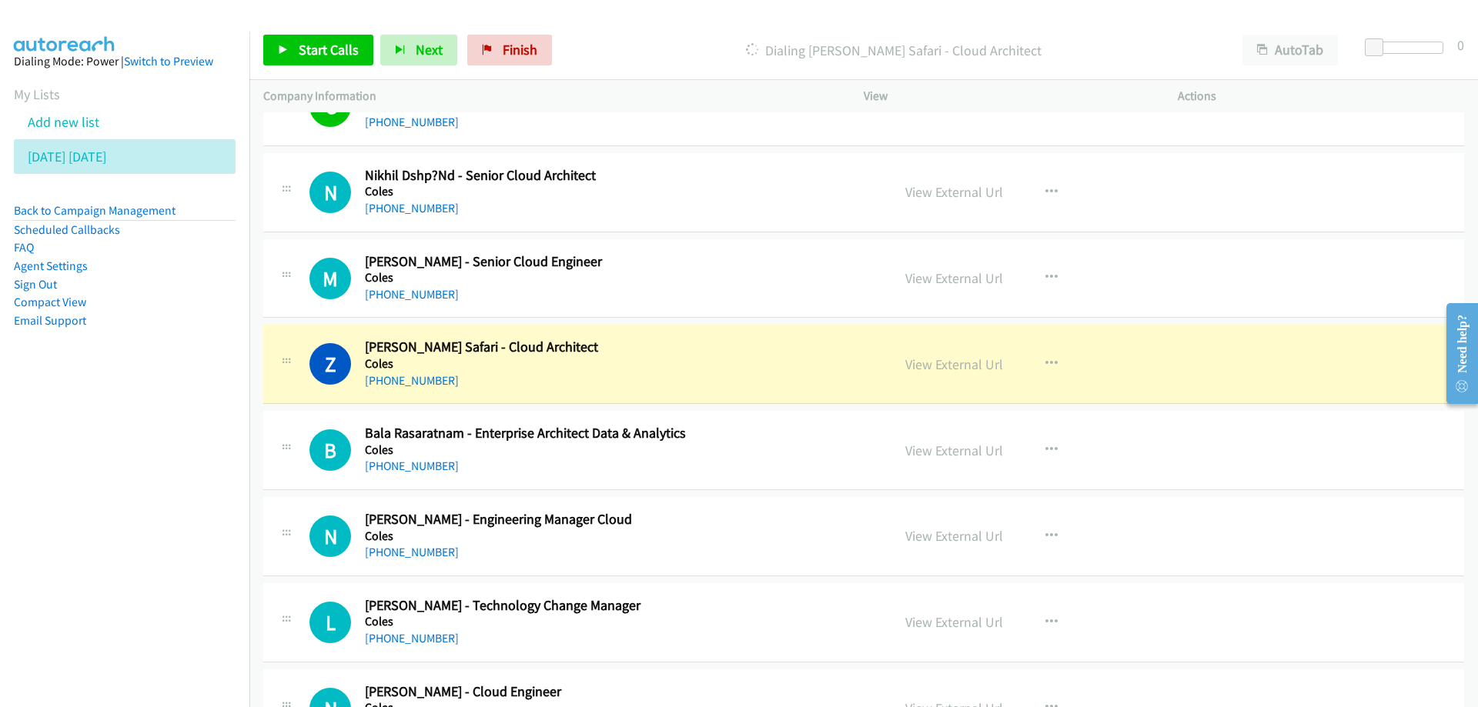
drag, startPoint x: 92, startPoint y: 476, endPoint x: 145, endPoint y: 473, distance: 52.5
click at [93, 476] on nav "Dialing Mode: Power | Switch to Preview My Lists Add new list Monday Monday Bac…" at bounding box center [125, 385] width 250 height 707
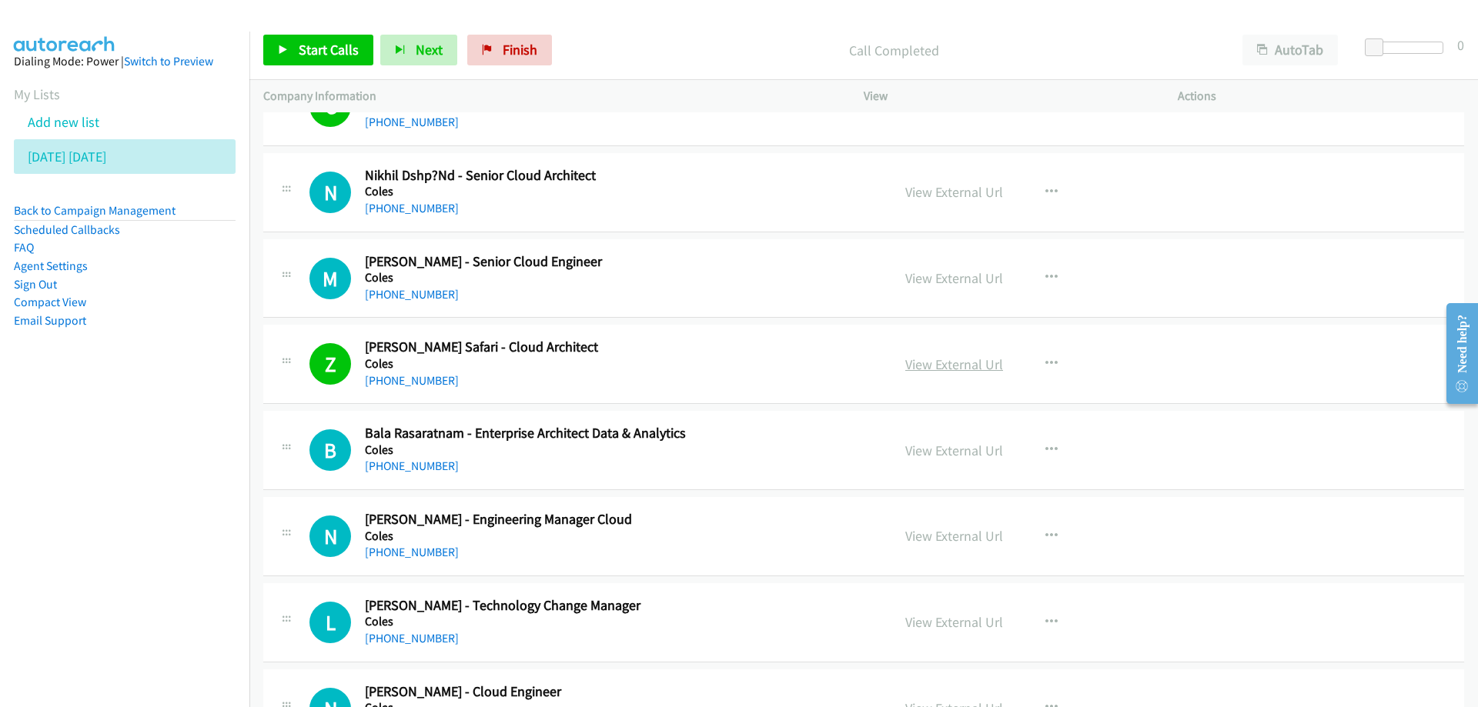
click at [963, 369] on link "View External Url" at bounding box center [954, 365] width 98 height 18
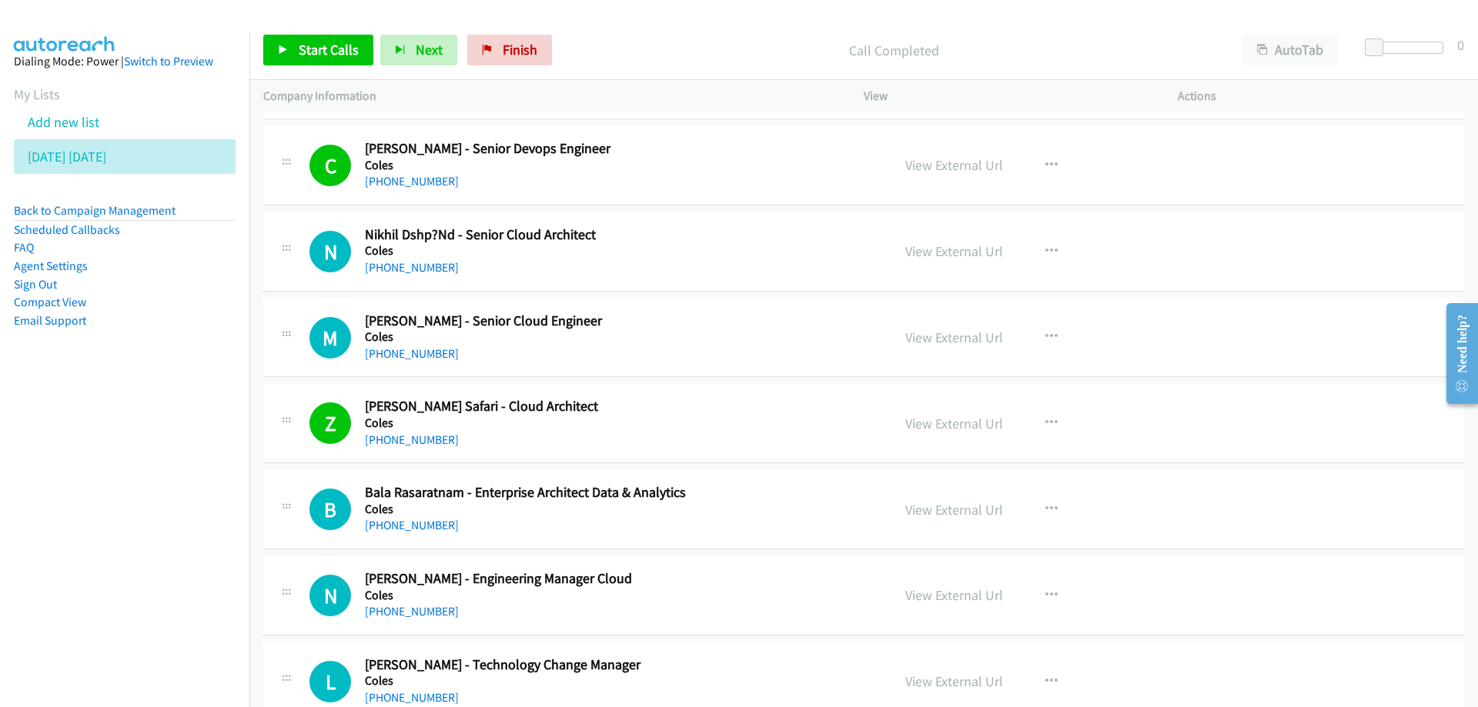
scroll to position [3463, 0]
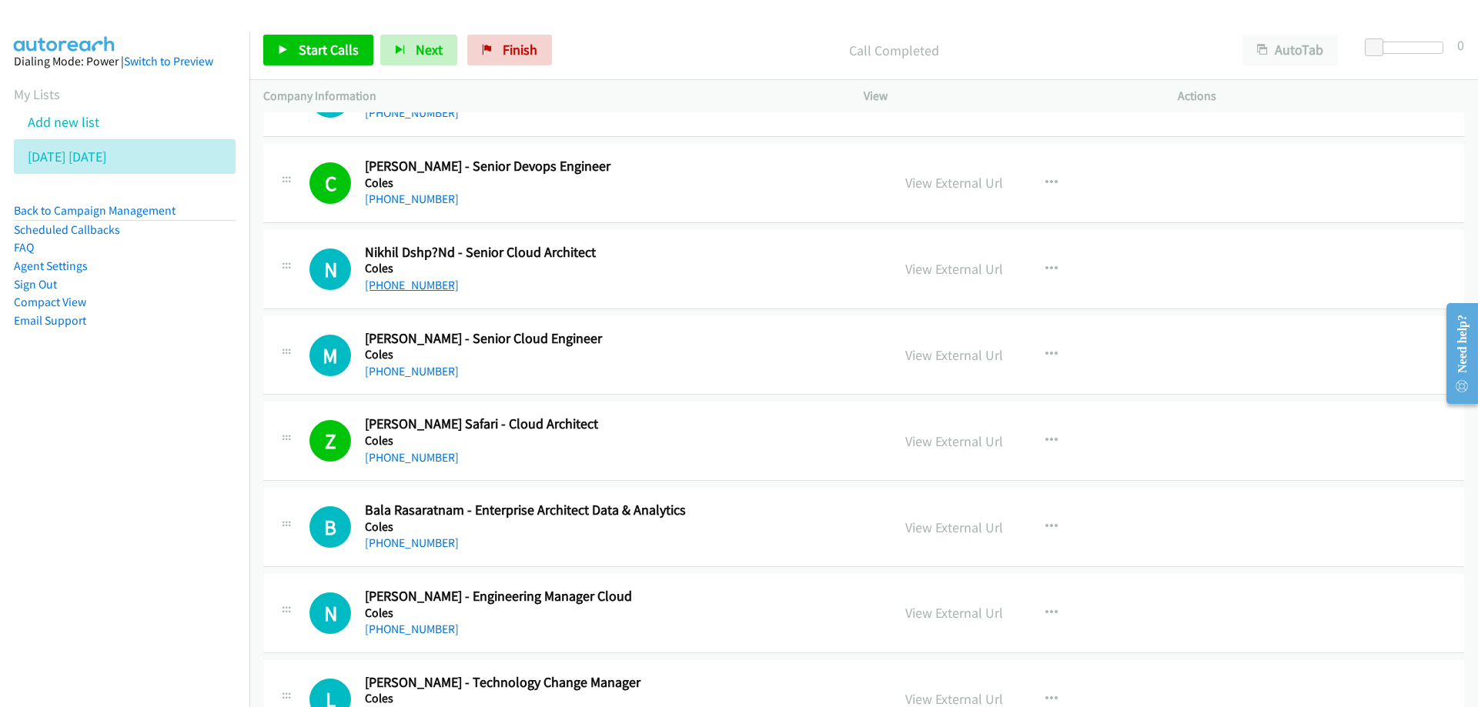
click at [413, 286] on link "+61 423 822 842" at bounding box center [412, 285] width 94 height 15
drag, startPoint x: 1187, startPoint y: 287, endPoint x: 603, endPoint y: 241, distance: 585.9
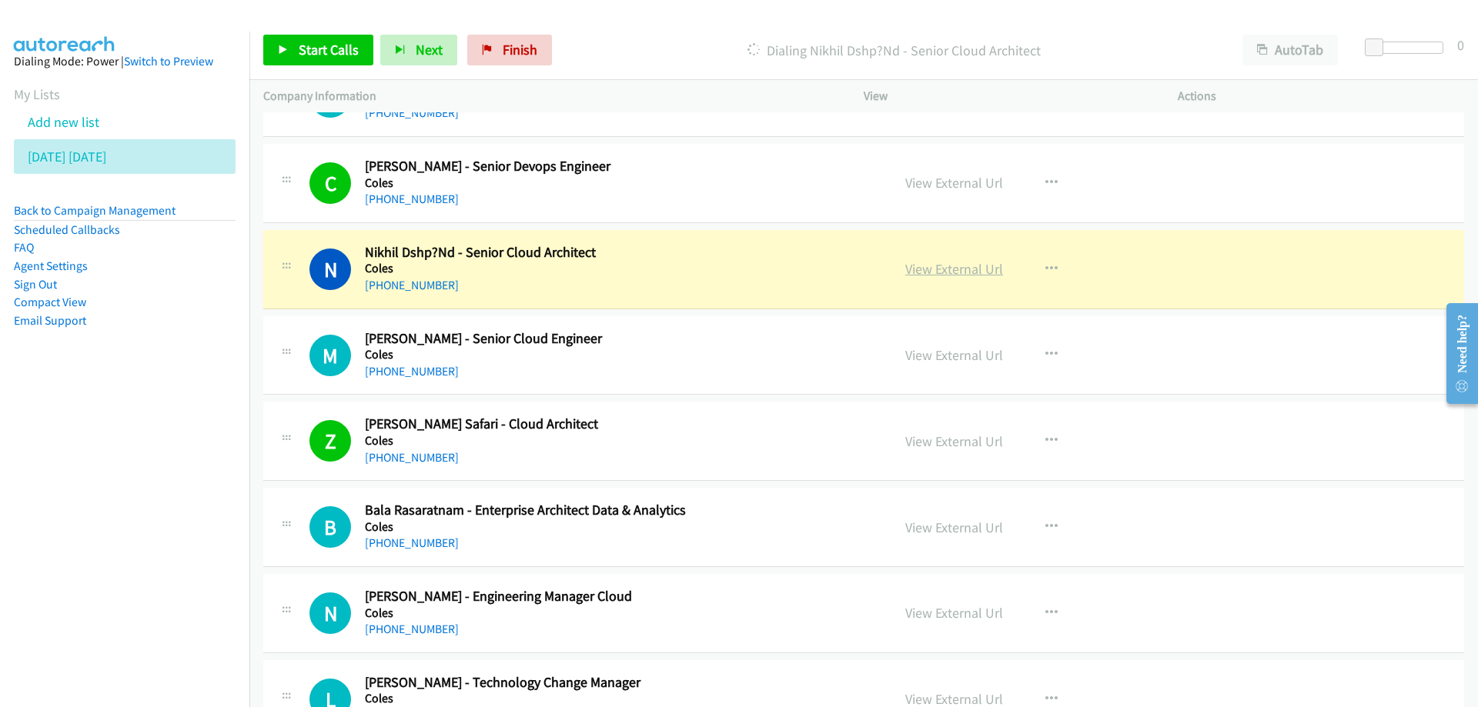
click at [926, 267] on link "View External Url" at bounding box center [954, 269] width 98 height 18
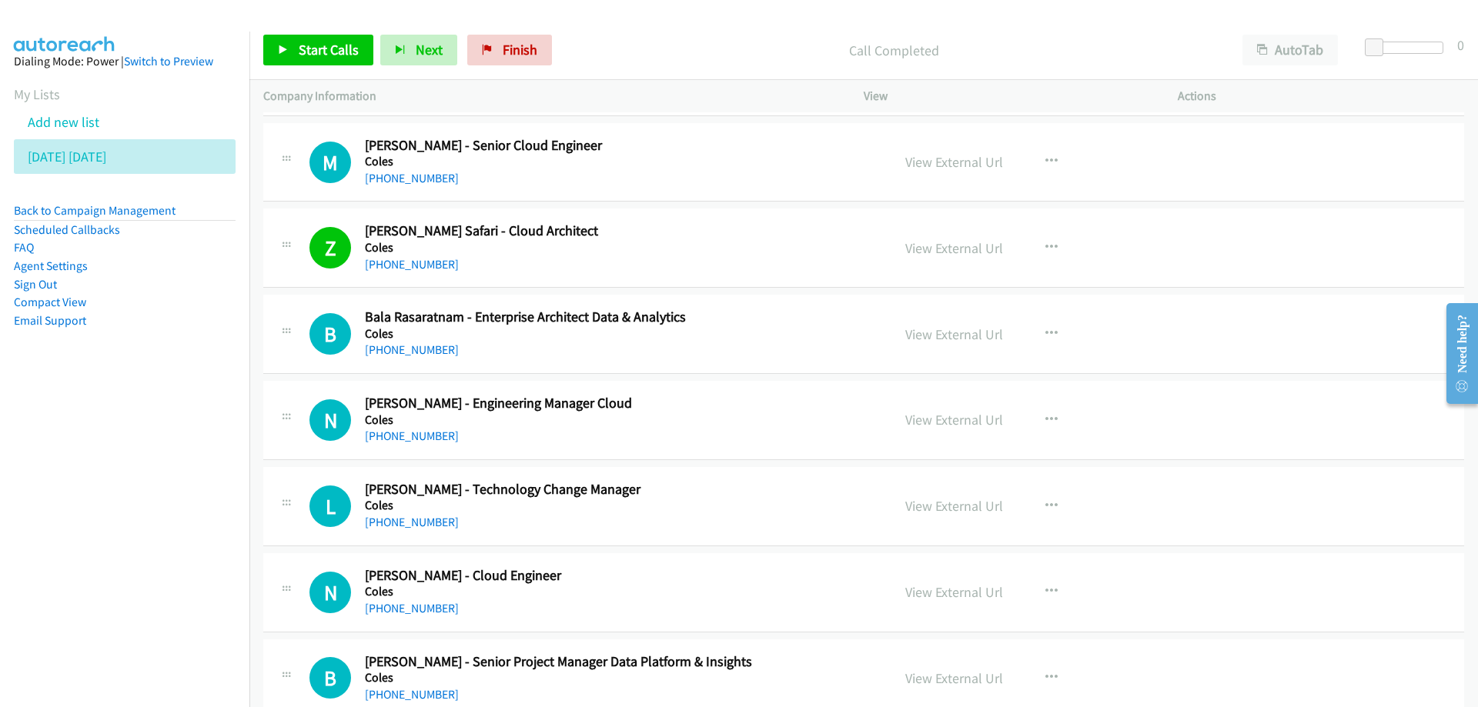
scroll to position [3694, 0]
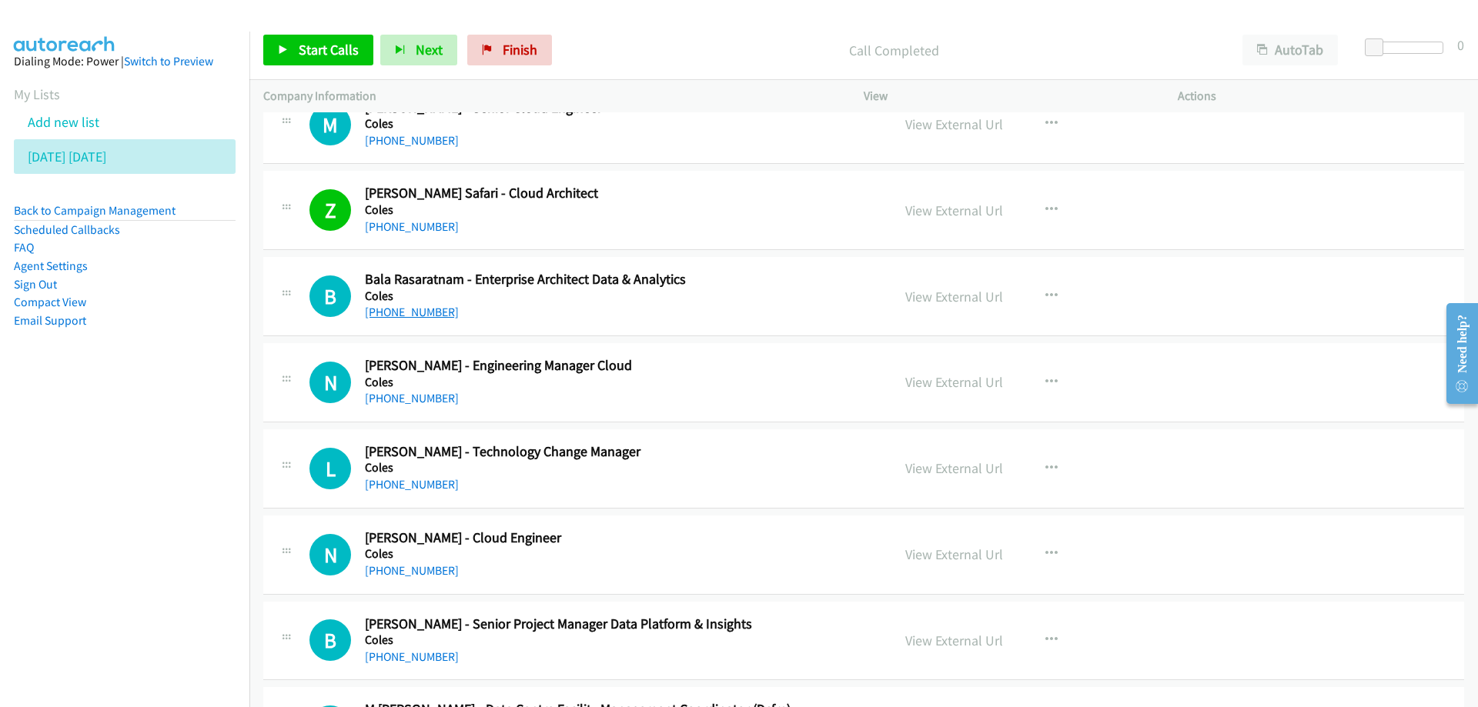
click at [406, 311] on link "+61 419 134 917" at bounding box center [412, 312] width 94 height 15
click at [1143, 317] on div "View External Url View External Url Schedule/Manage Callback Start Calls Here R…" at bounding box center [1055, 296] width 328 height 51
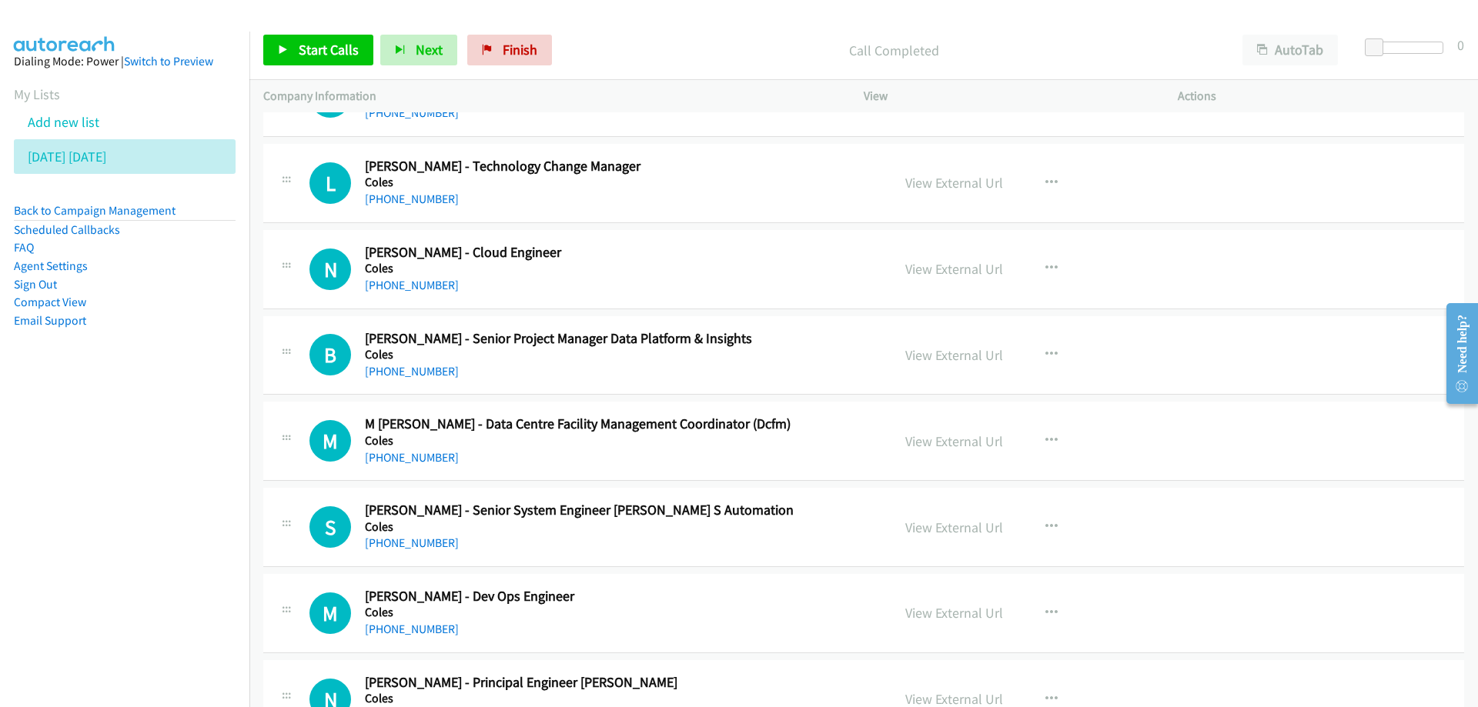
scroll to position [4002, 0]
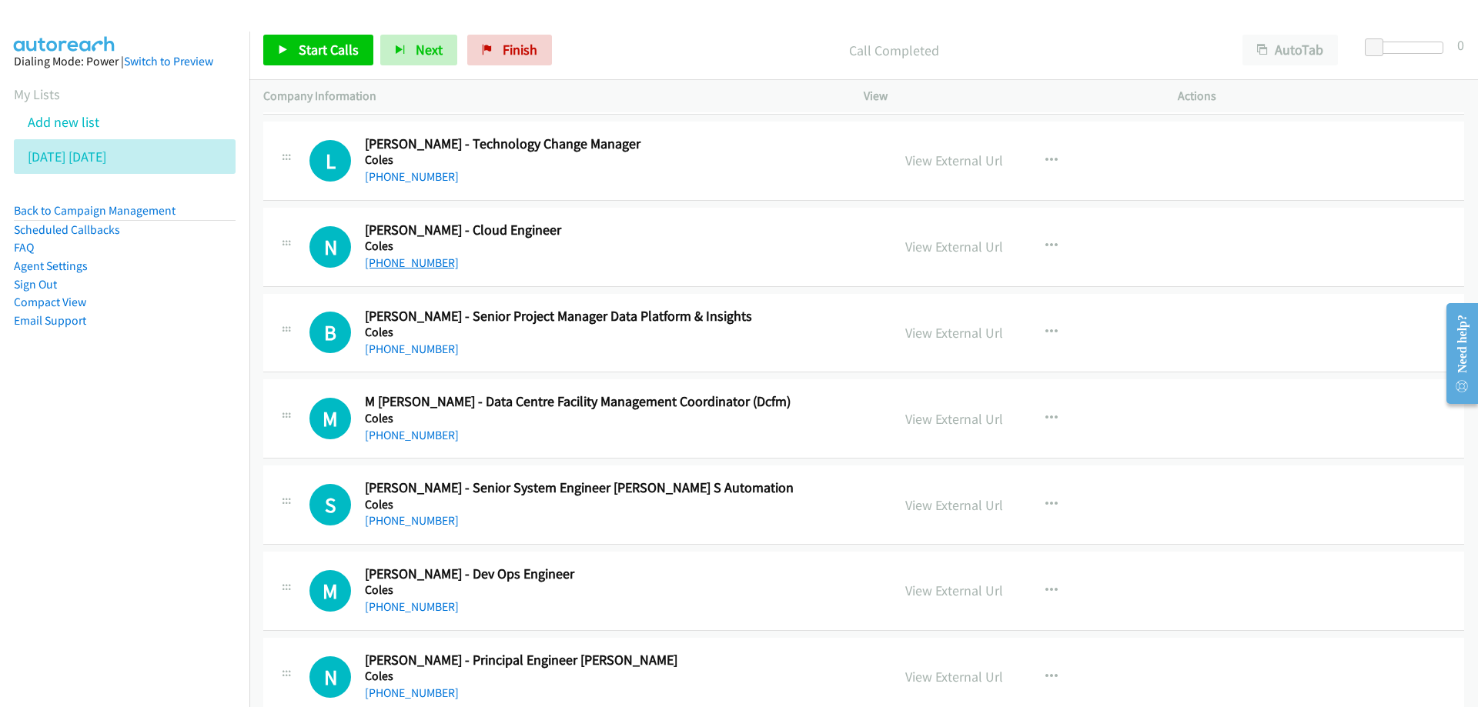
click at [411, 259] on link "+61 403 674 117" at bounding box center [412, 262] width 94 height 15
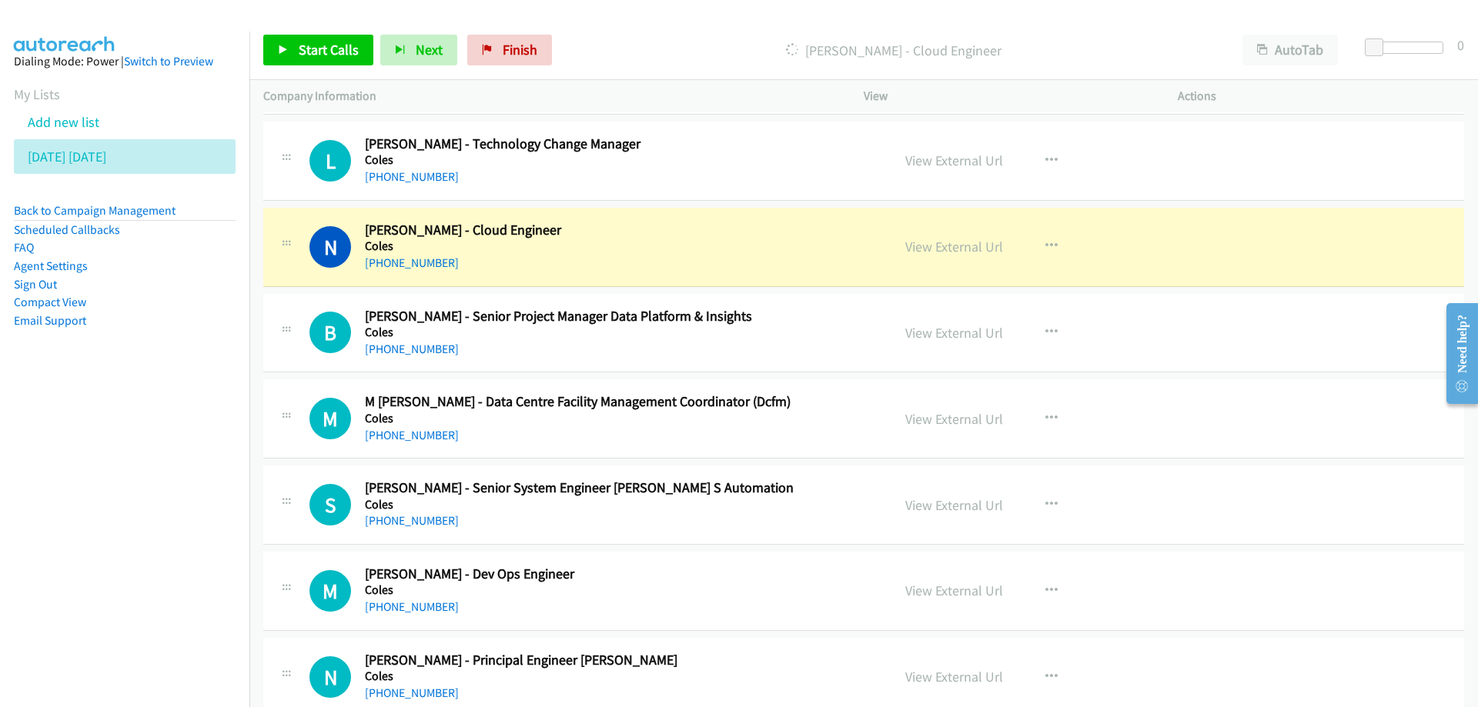
click at [1184, 245] on div "View External Url View External Url Schedule/Manage Callback Start Calls Here R…" at bounding box center [1055, 247] width 328 height 51
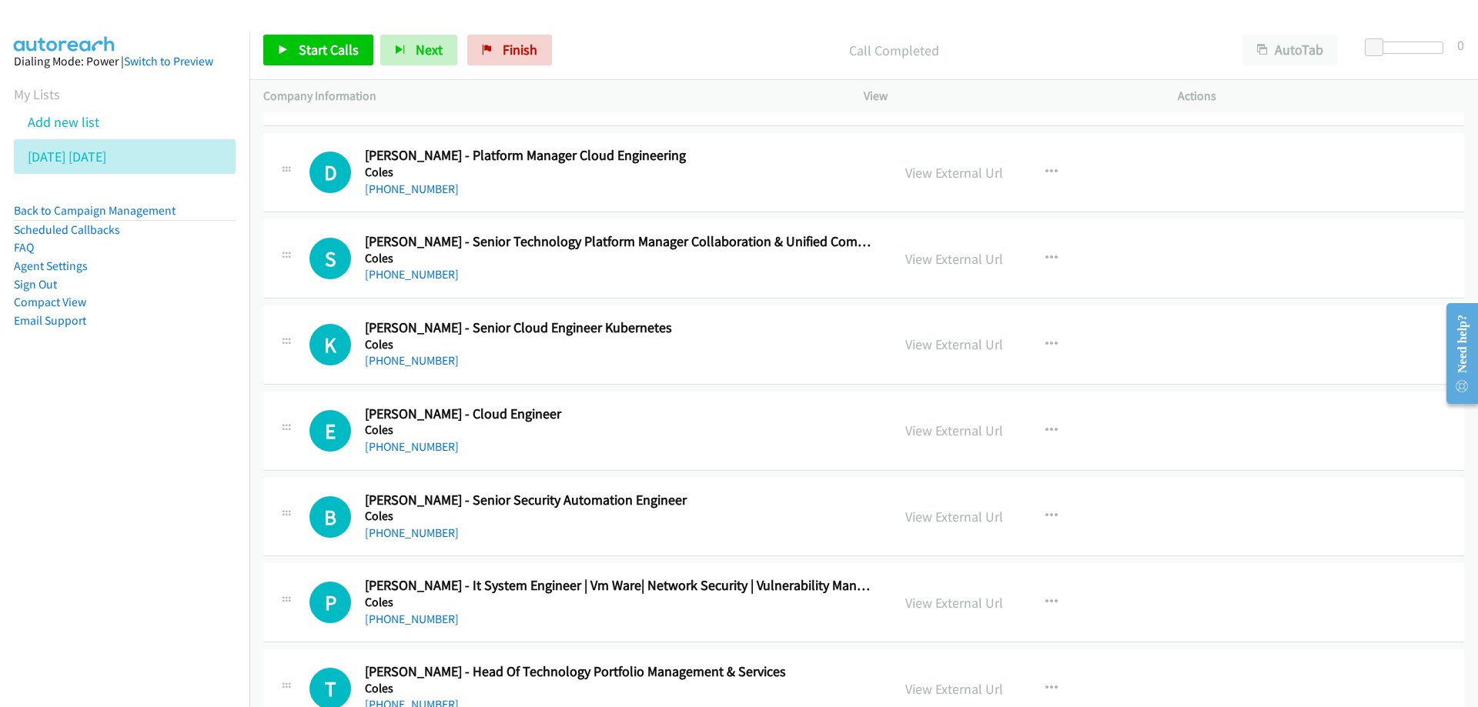
scroll to position [4694, 0]
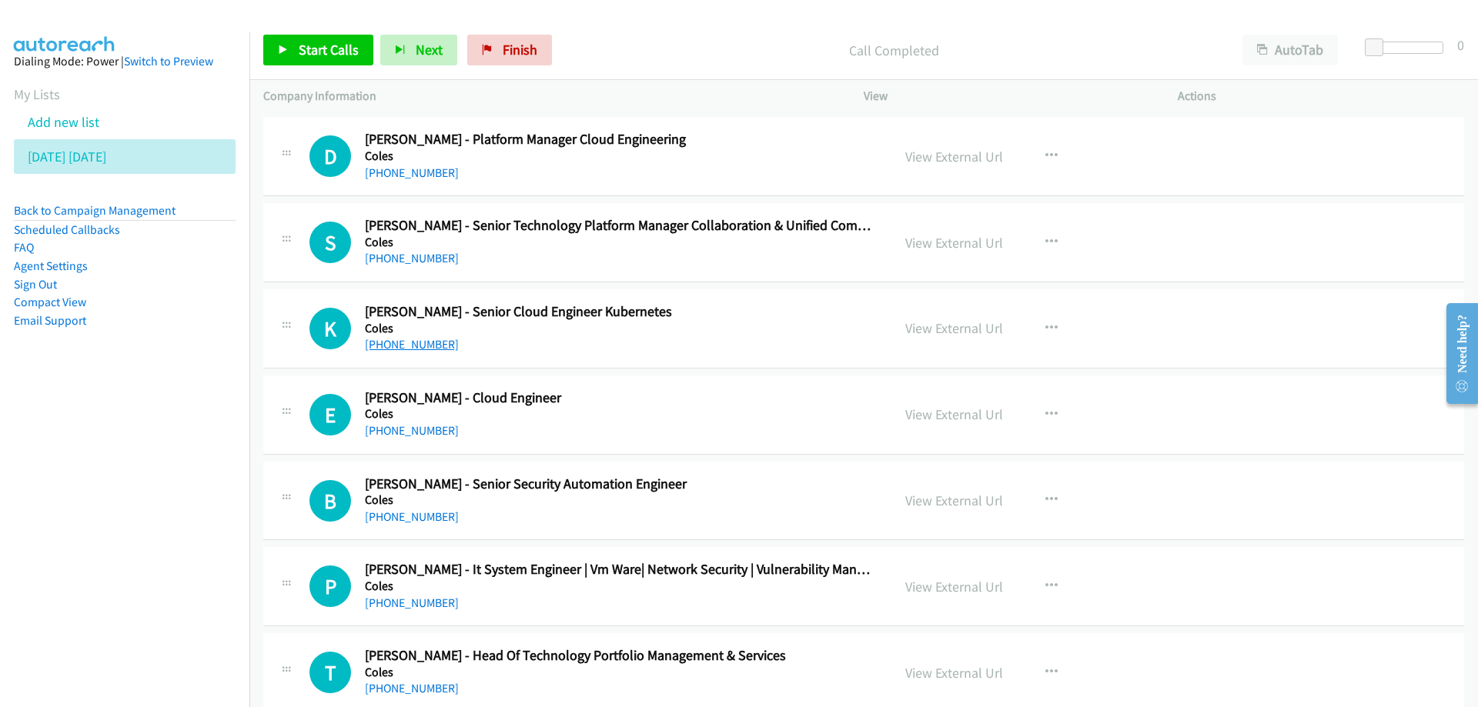
click at [413, 344] on link "+61 435 435 599" at bounding box center [412, 344] width 94 height 15
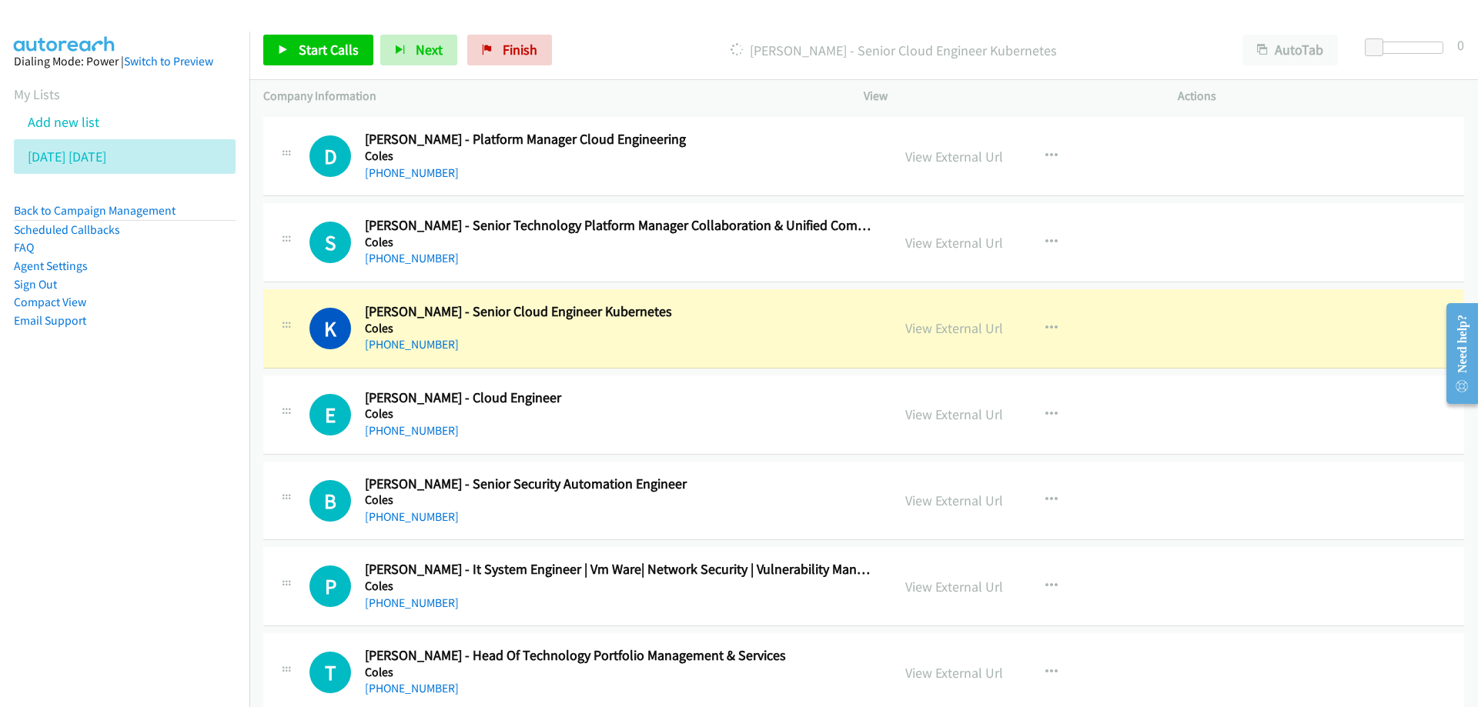
click at [1140, 342] on div "View External Url View External Url Schedule/Manage Callback Start Calls Here R…" at bounding box center [1055, 328] width 328 height 51
click at [930, 328] on link "View External Url" at bounding box center [954, 328] width 98 height 18
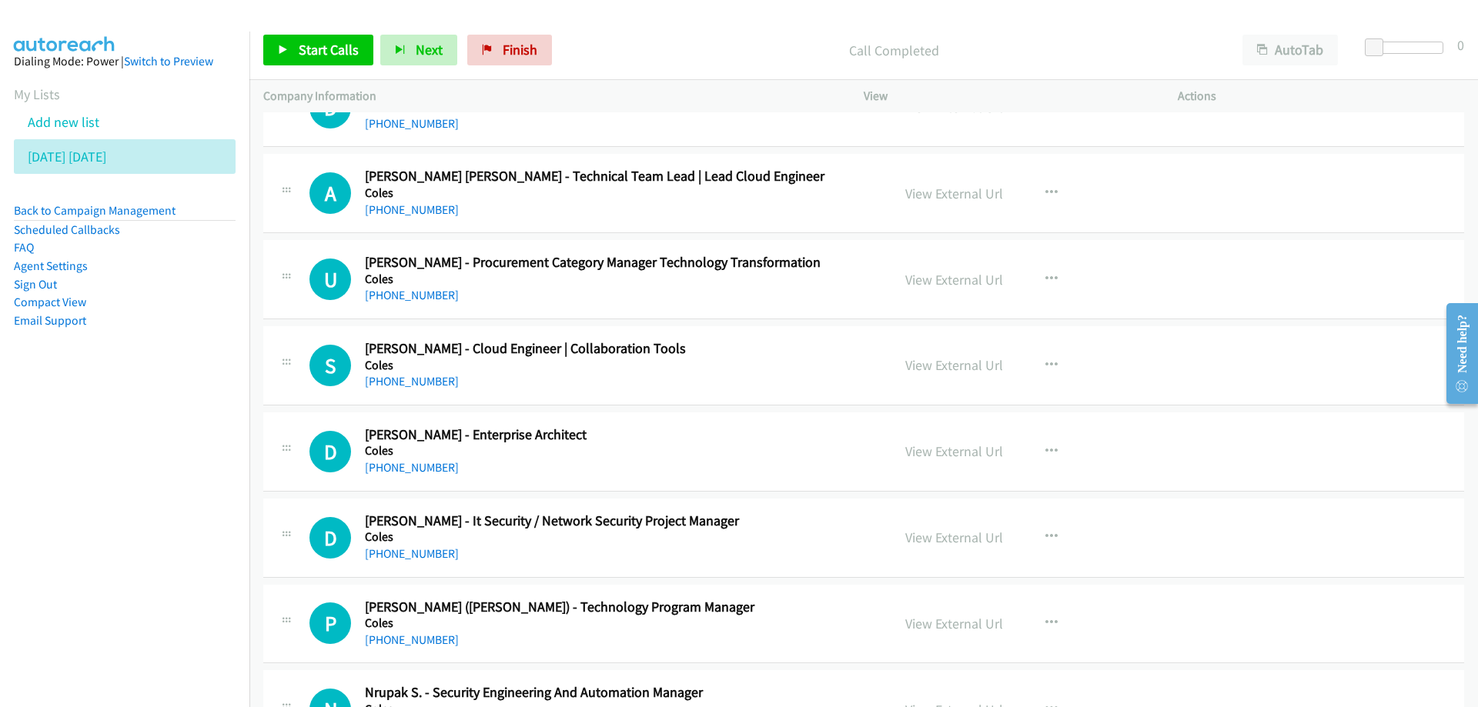
scroll to position [6541, 0]
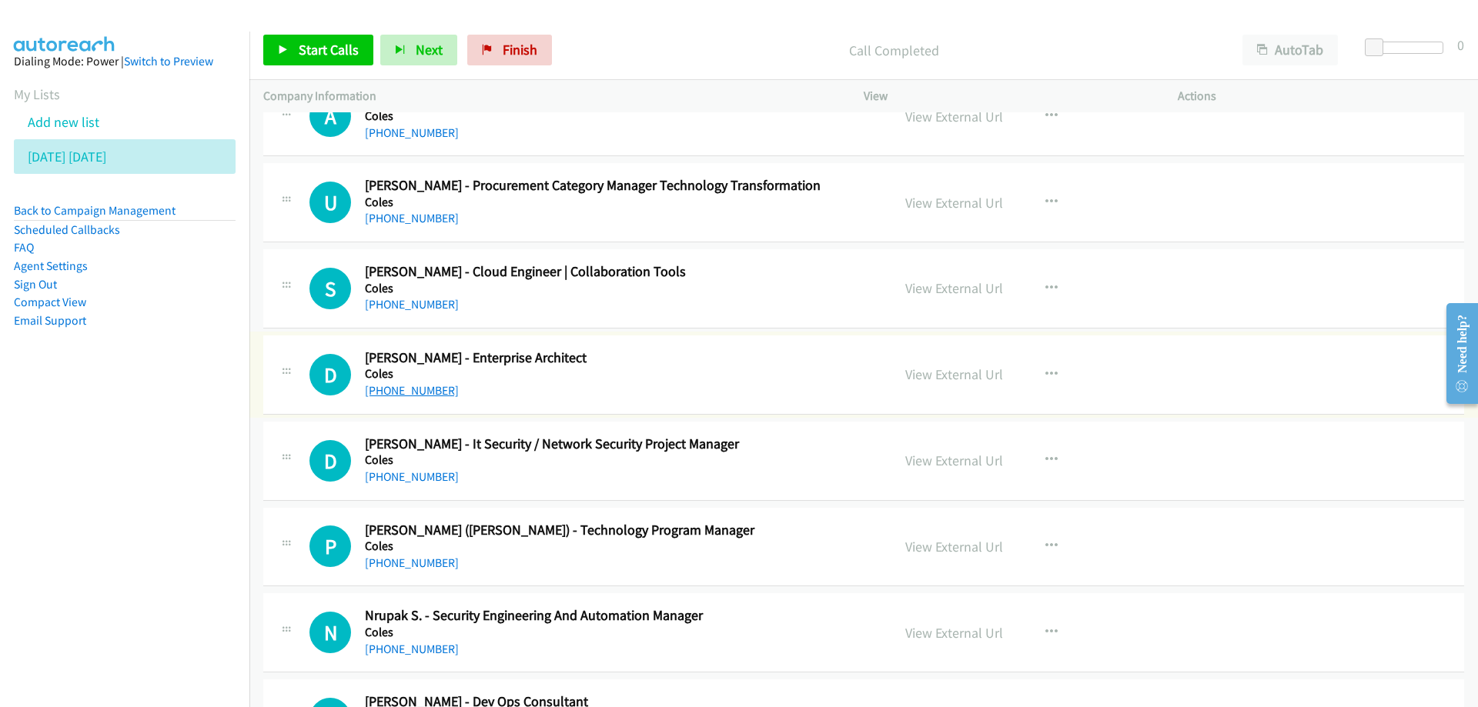
drag, startPoint x: 414, startPoint y: 389, endPoint x: 396, endPoint y: 395, distance: 18.7
click at [396, 391] on link "+61 404 673 438" at bounding box center [412, 390] width 94 height 15
click at [1157, 332] on td "D Callback Scheduled Dhrubojyoti Dasgupta - Enterprise Architect Coles Australi…" at bounding box center [863, 375] width 1228 height 86
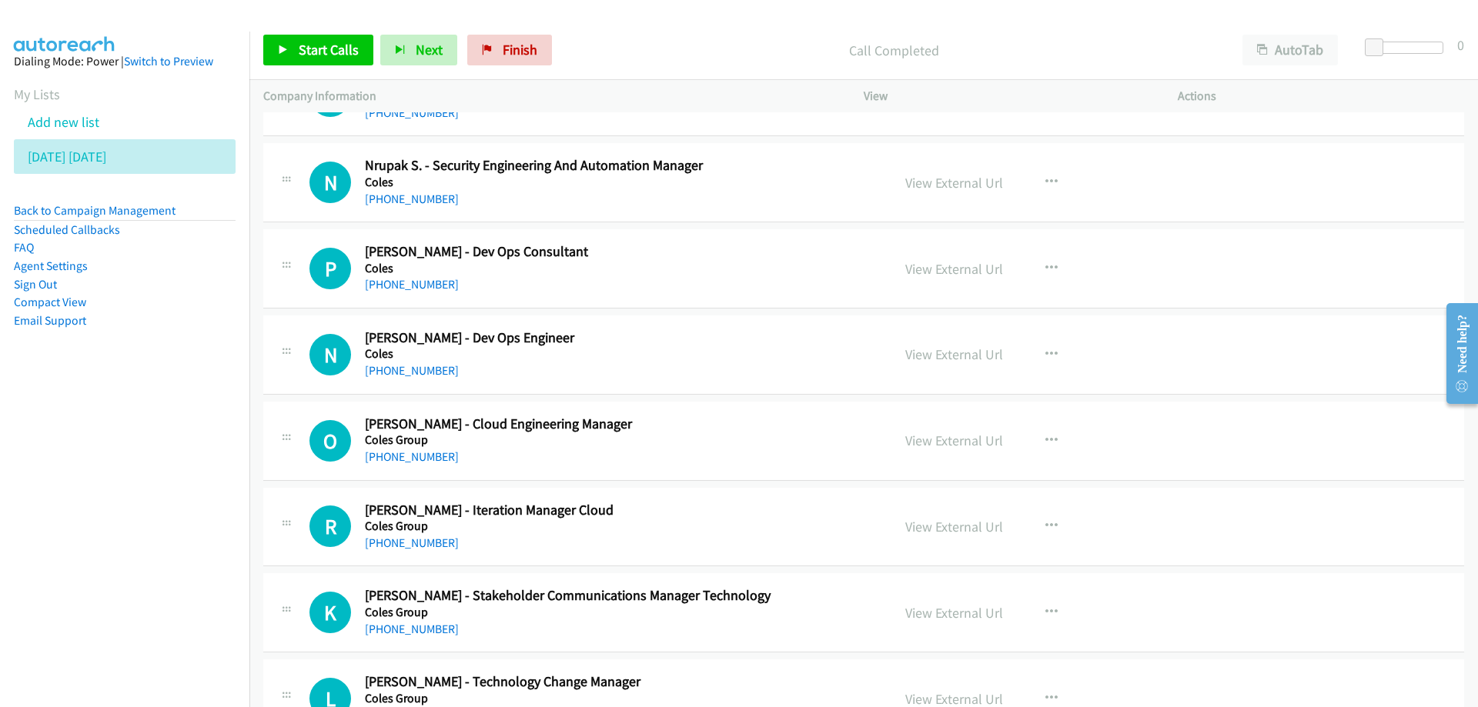
scroll to position [7003, 0]
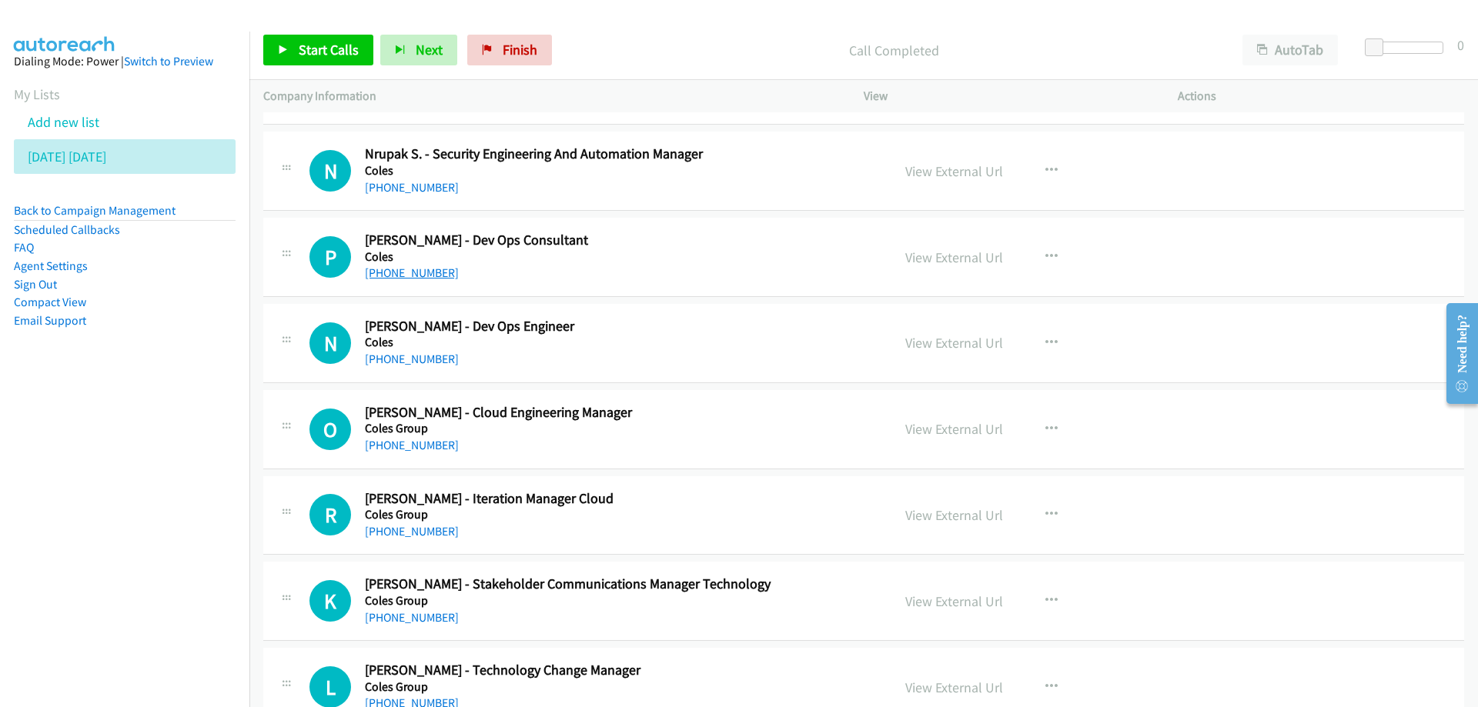
click at [411, 276] on link "+61 415 250 136" at bounding box center [412, 272] width 94 height 15
click at [120, 156] on icon at bounding box center [114, 157] width 11 height 11
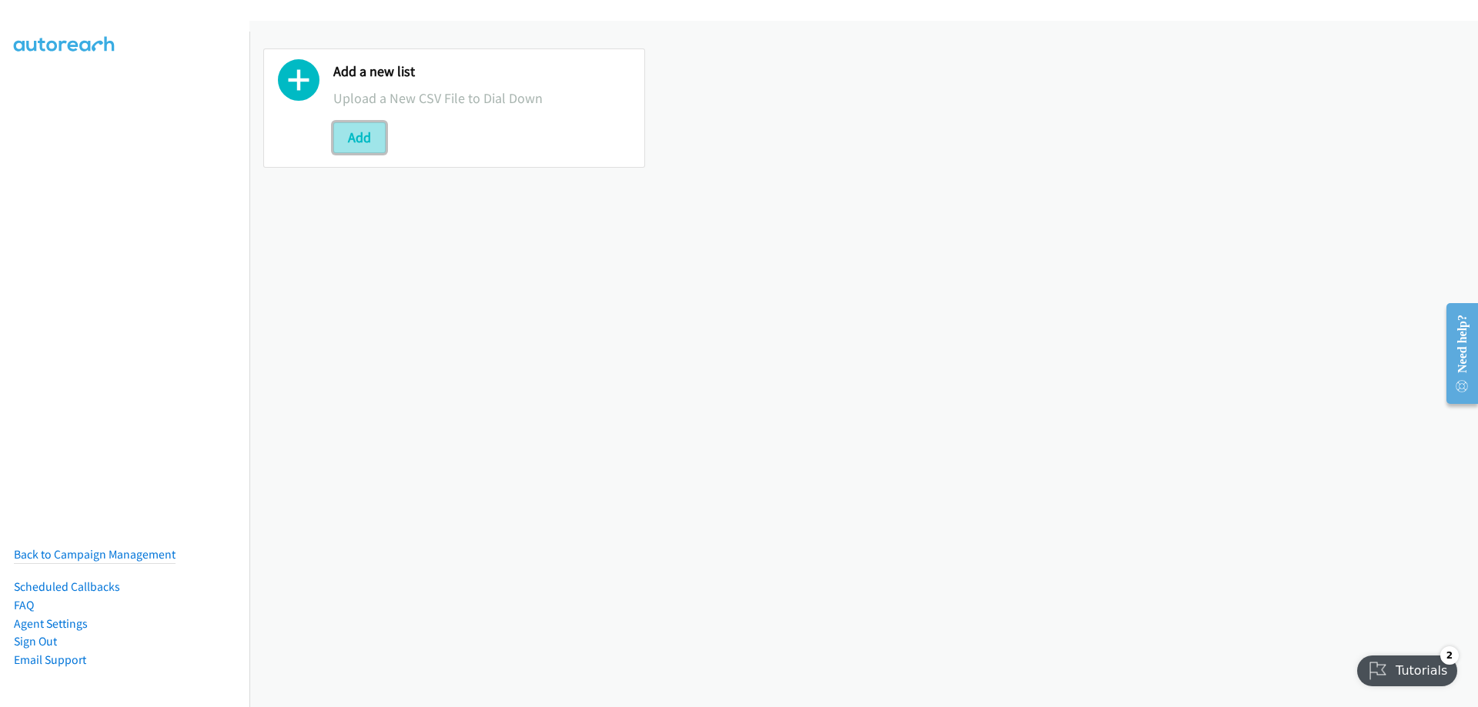
click at [359, 138] on button "Add" at bounding box center [359, 137] width 52 height 31
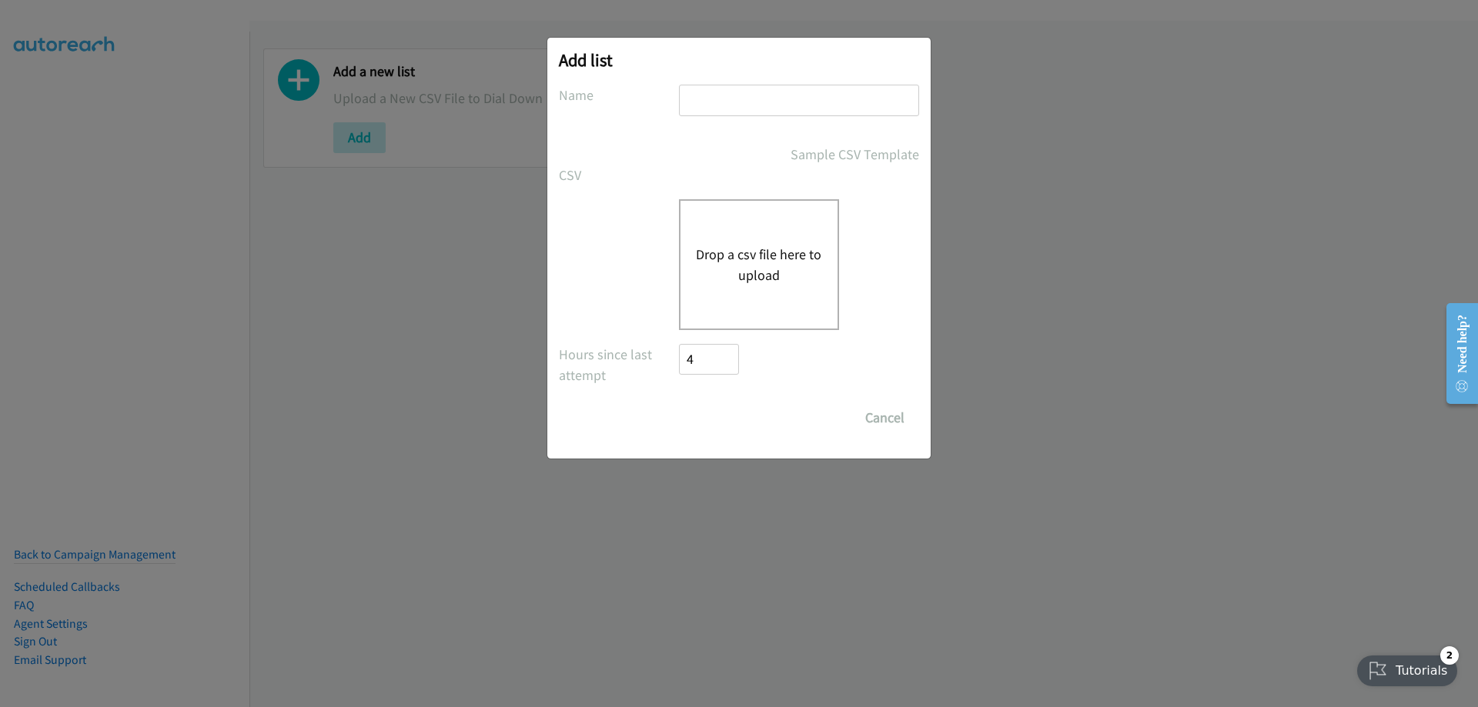
click at [748, 94] on input "text" at bounding box center [799, 101] width 240 height 32
type input "Monday morning"
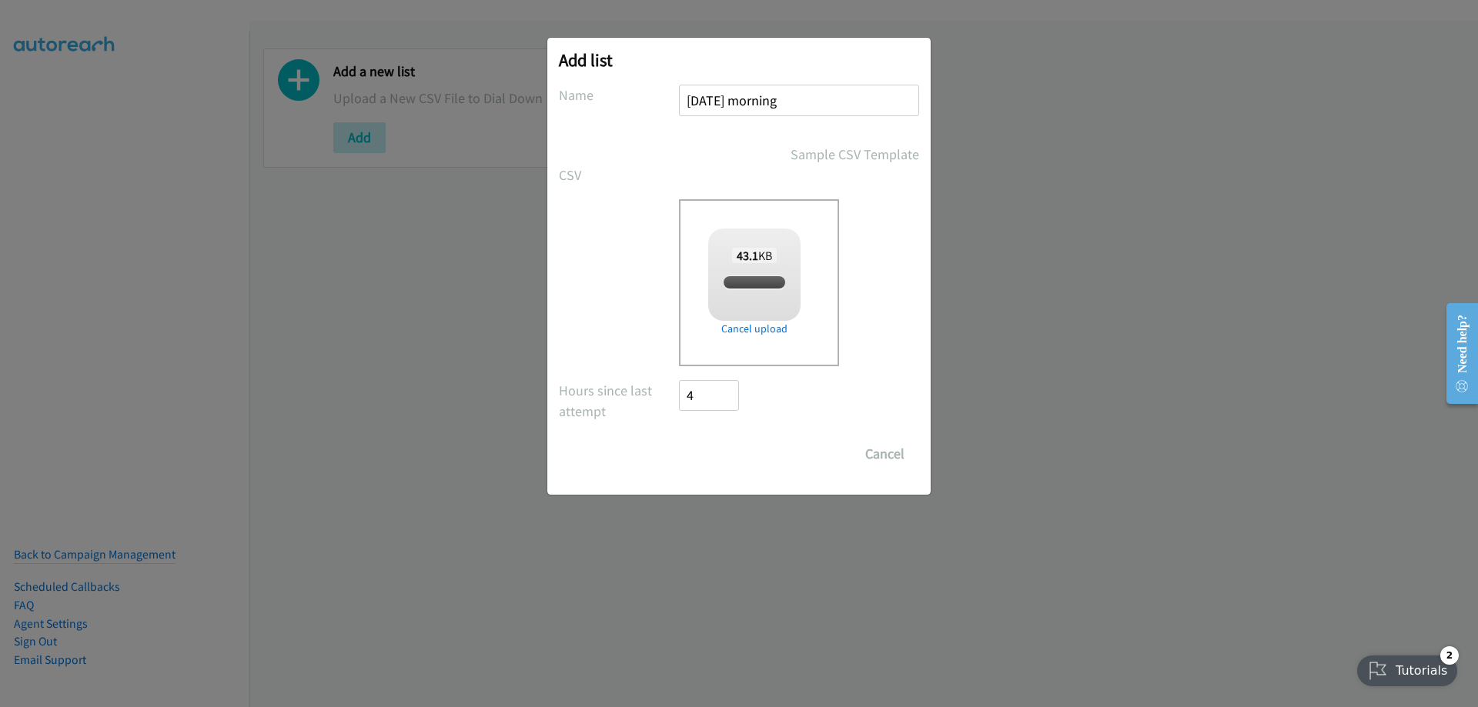
checkbox input "true"
click at [707, 444] on input "Save List" at bounding box center [719, 454] width 81 height 31
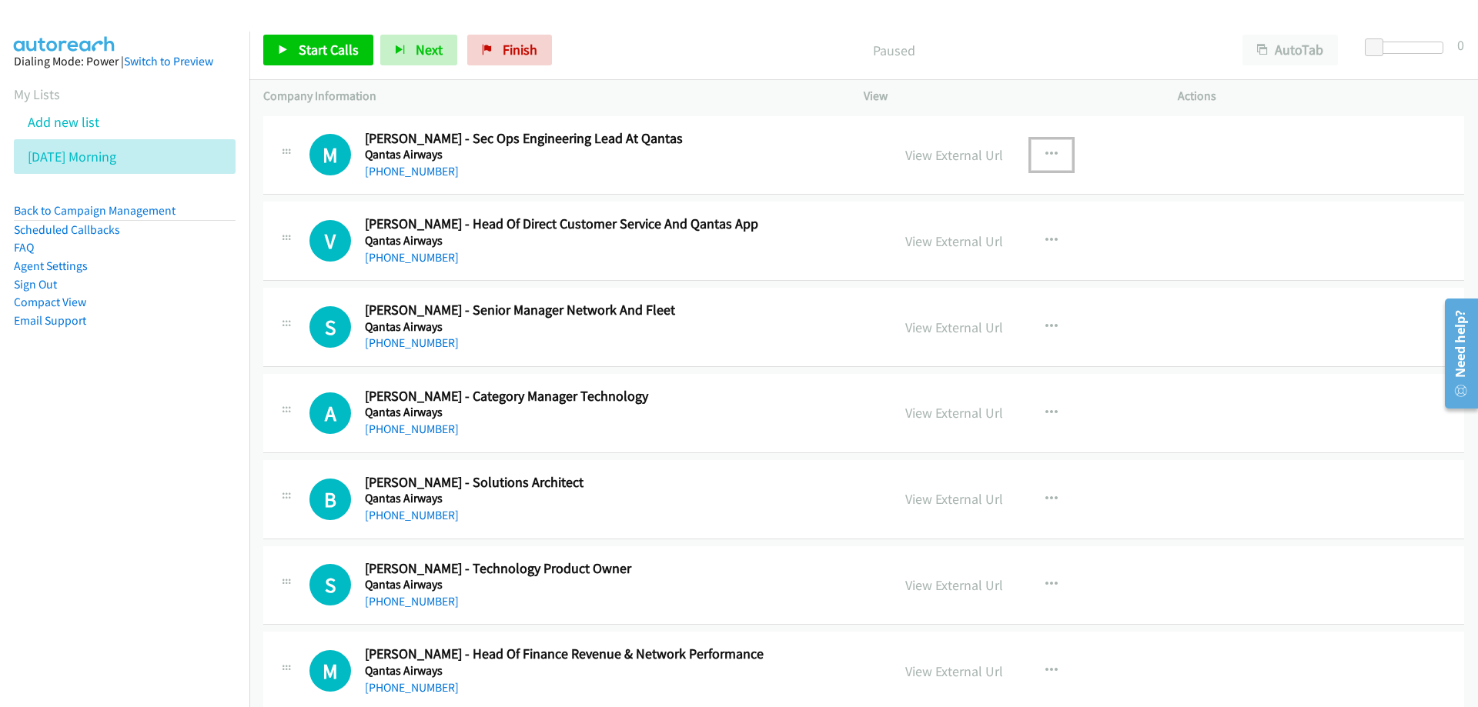
click at [1045, 154] on icon "button" at bounding box center [1051, 155] width 12 height 12
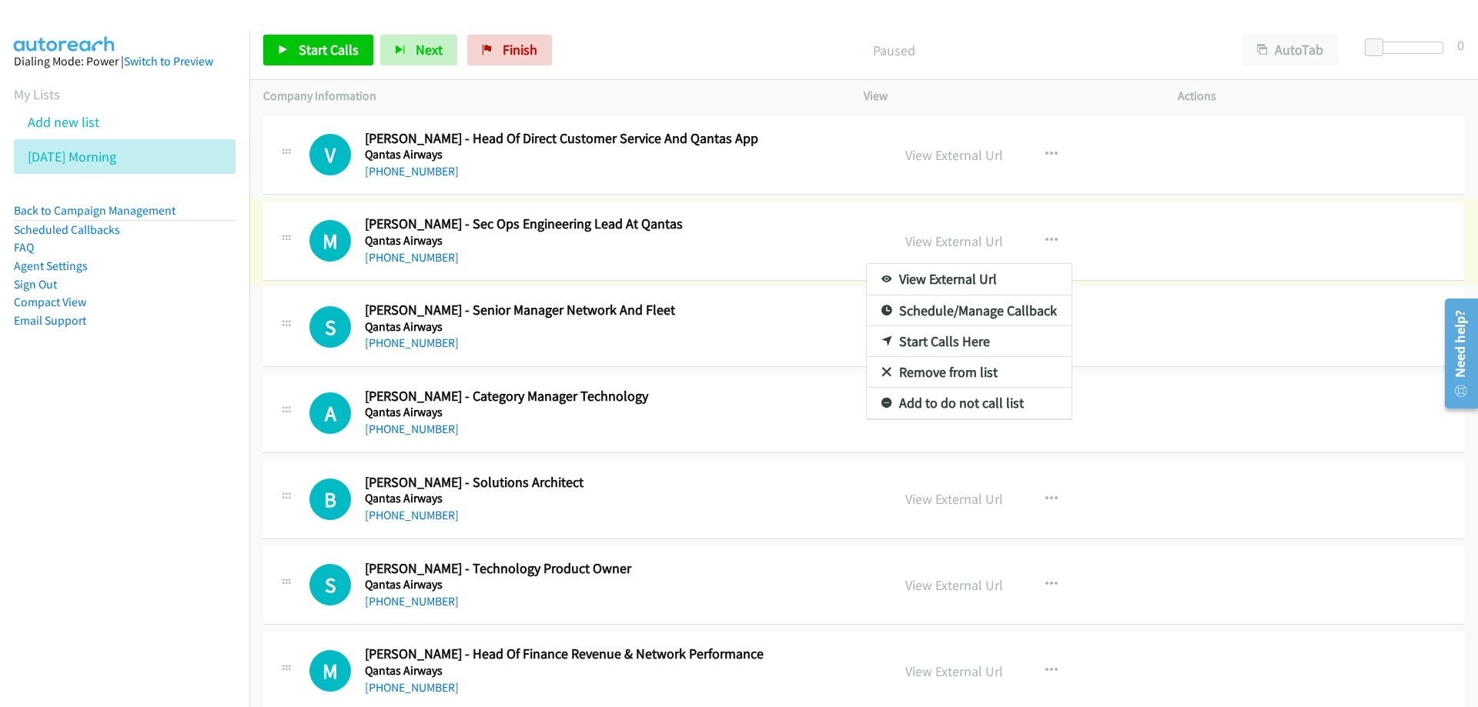
click at [312, 55] on div at bounding box center [739, 353] width 1478 height 707
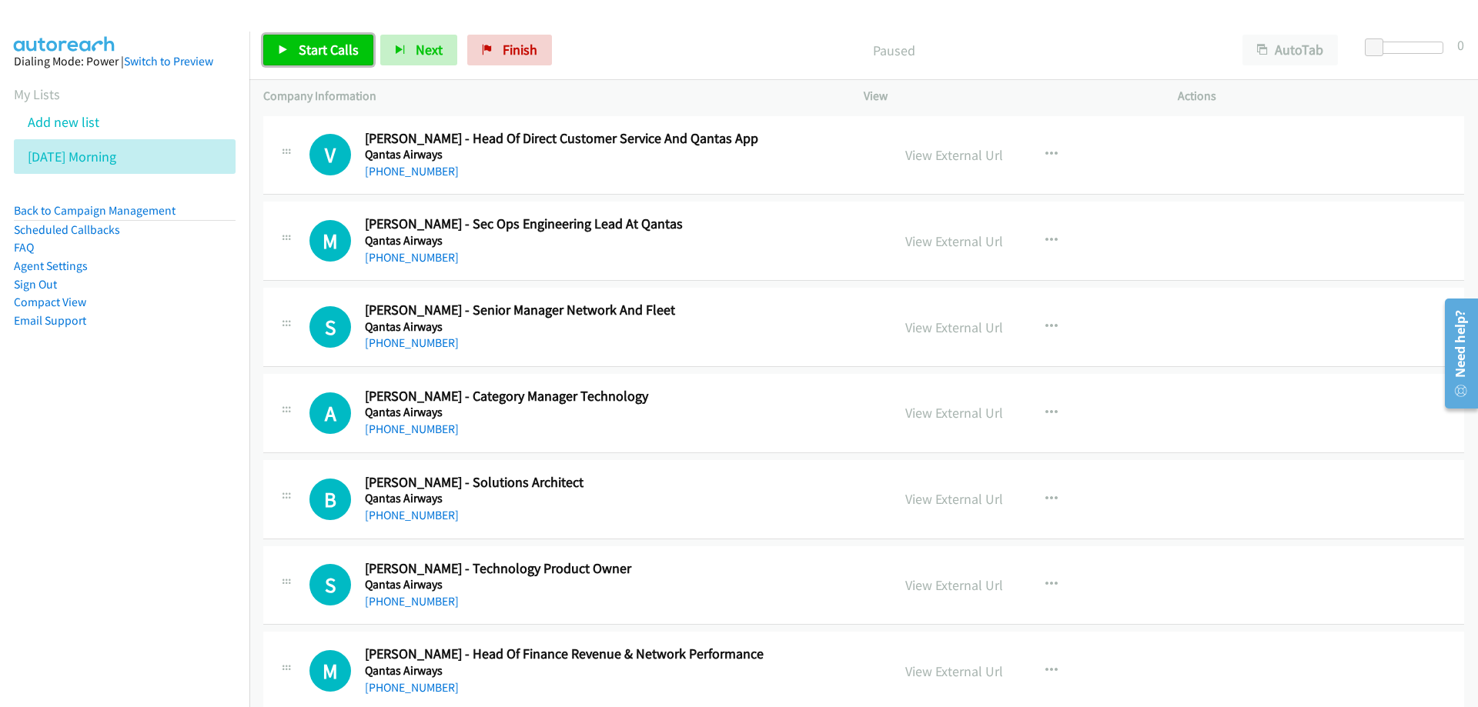
click at [313, 52] on span "Start Calls" at bounding box center [329, 50] width 60 height 18
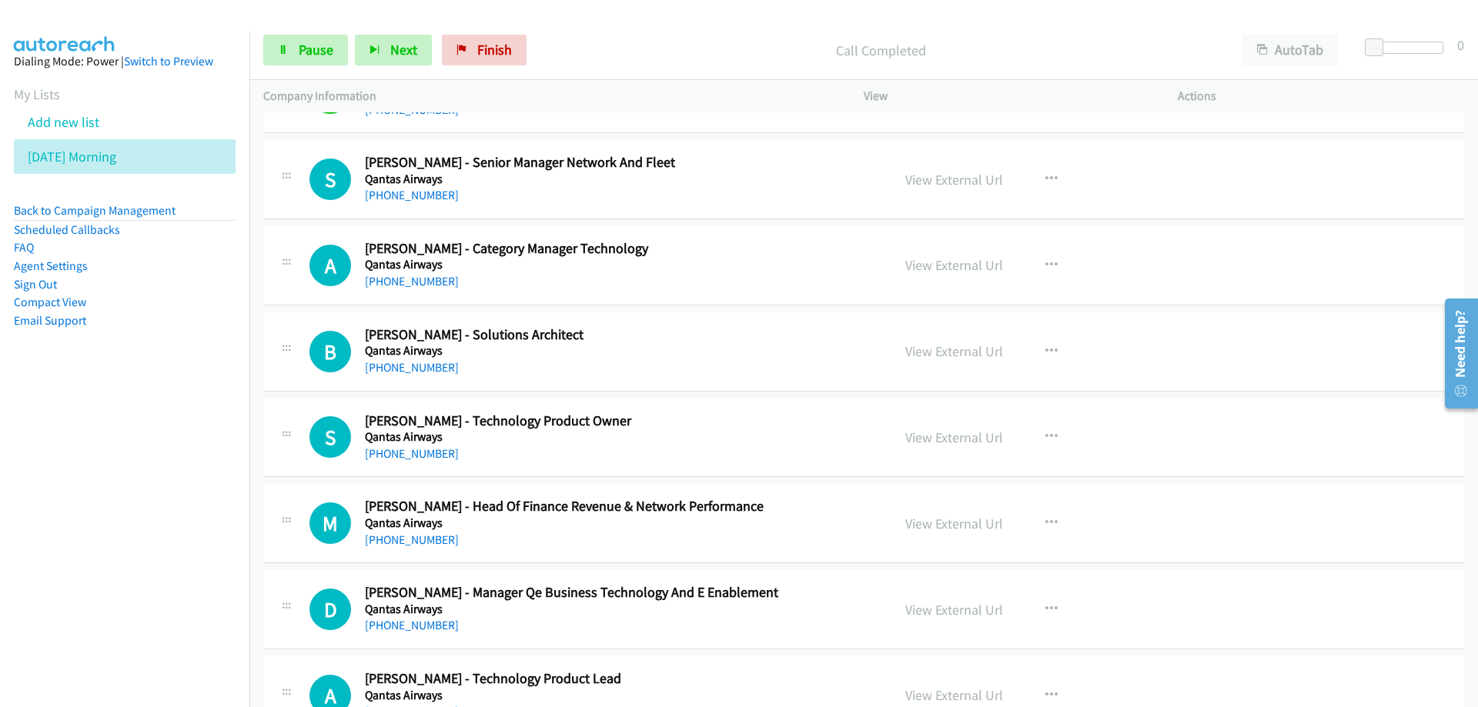
scroll to position [154, 0]
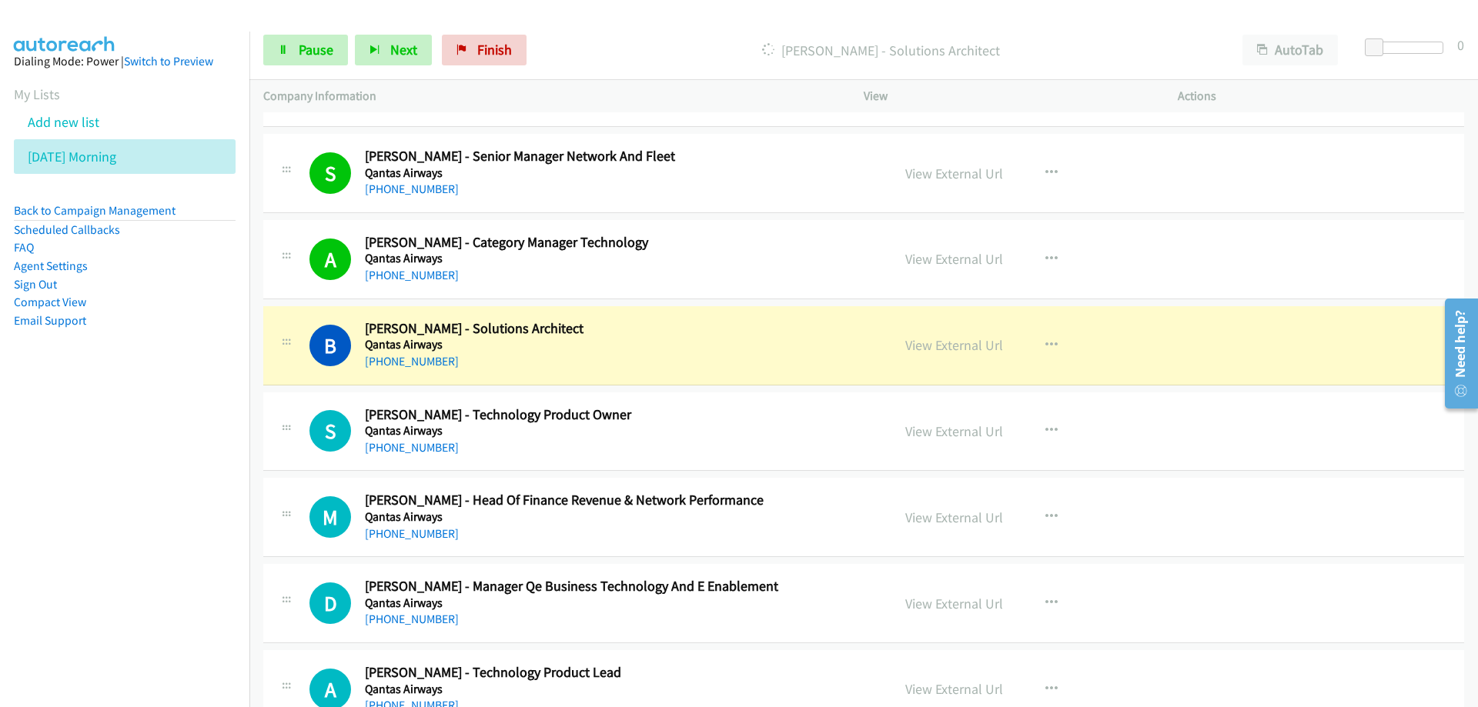
click at [722, 362] on div "+61 423 123 915" at bounding box center [618, 361] width 507 height 18
click at [970, 343] on link "View External Url" at bounding box center [954, 345] width 98 height 18
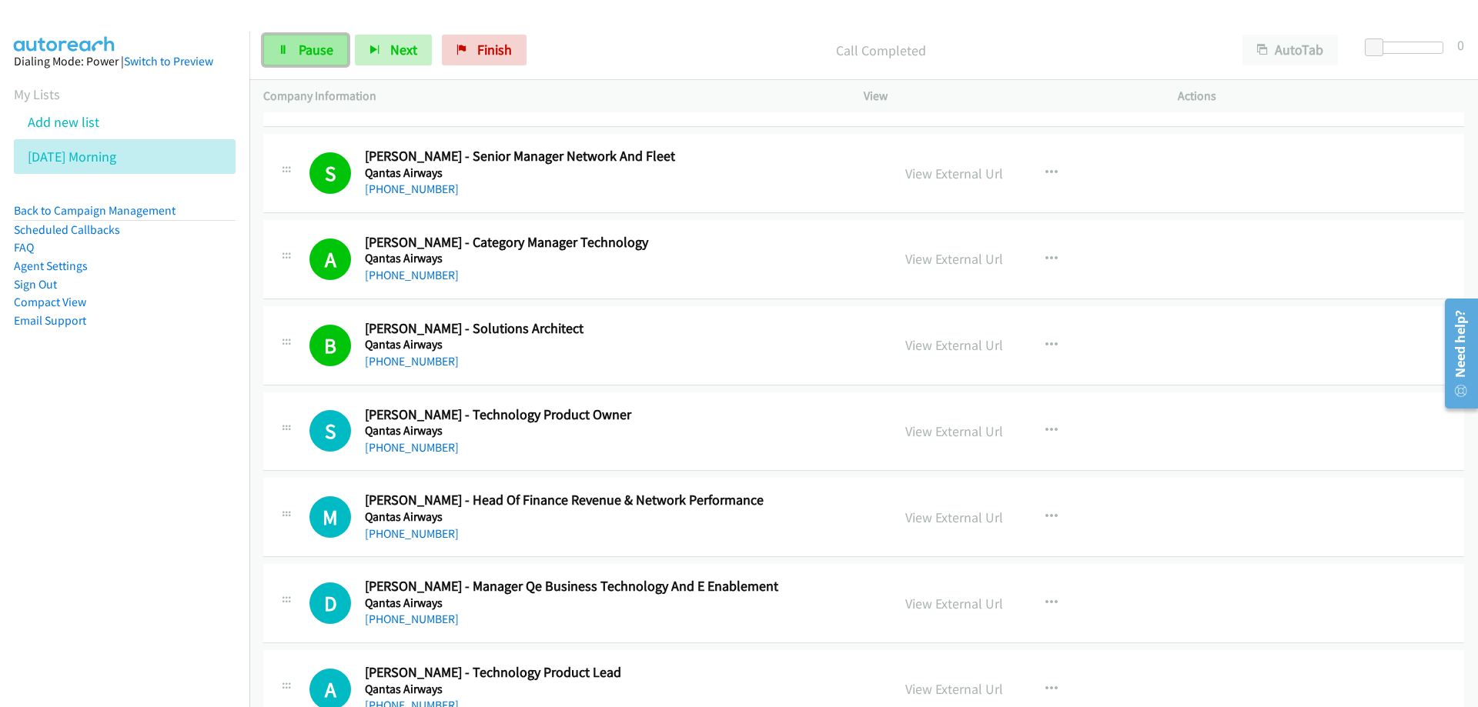
click at [306, 51] on span "Pause" at bounding box center [316, 50] width 35 height 18
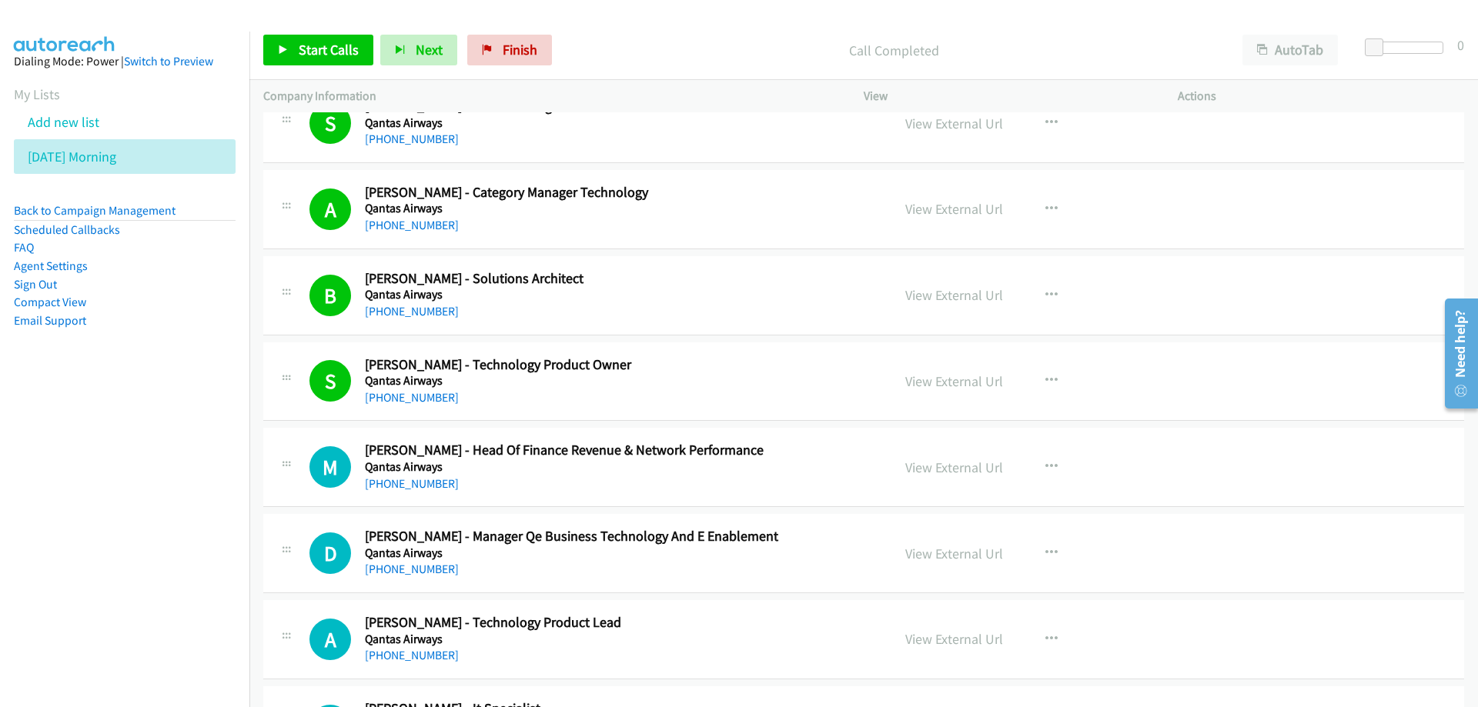
scroll to position [231, 0]
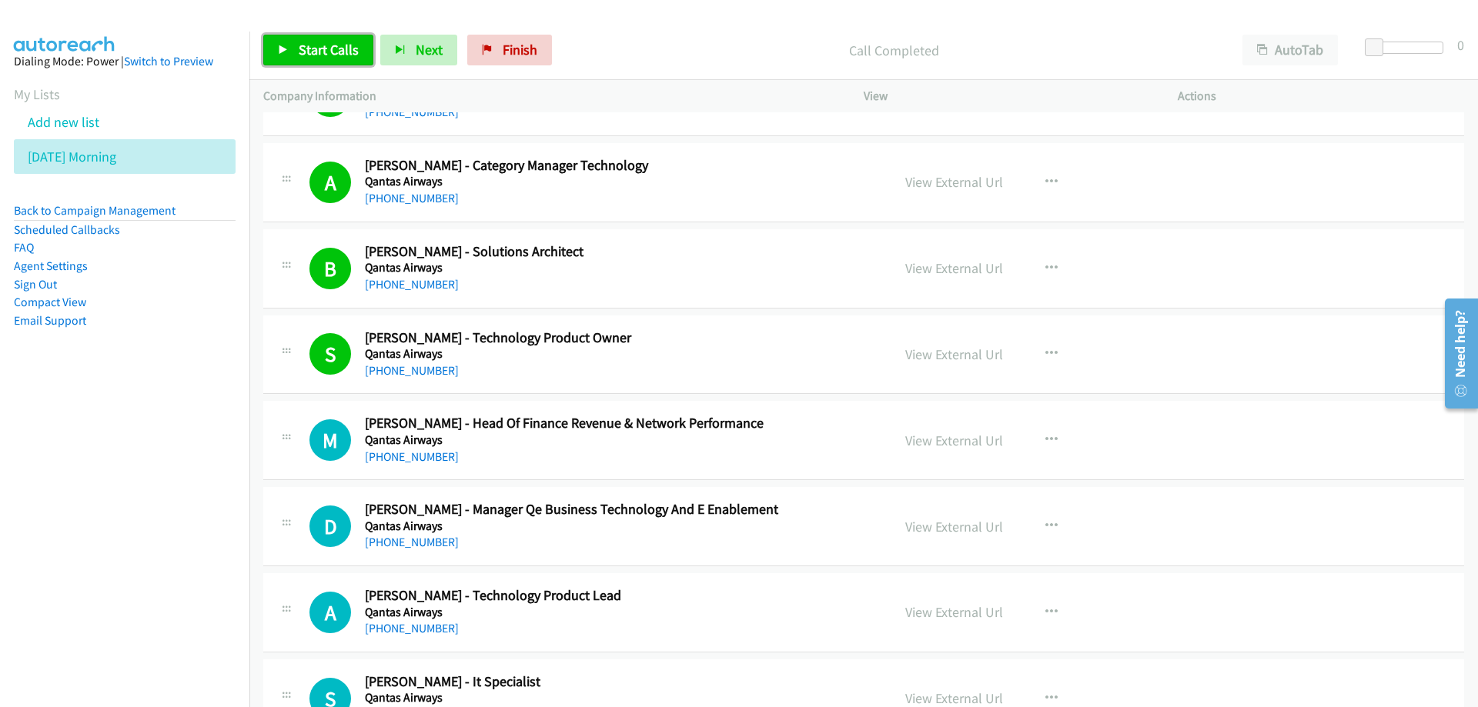
click at [320, 42] on span "Start Calls" at bounding box center [329, 50] width 60 height 18
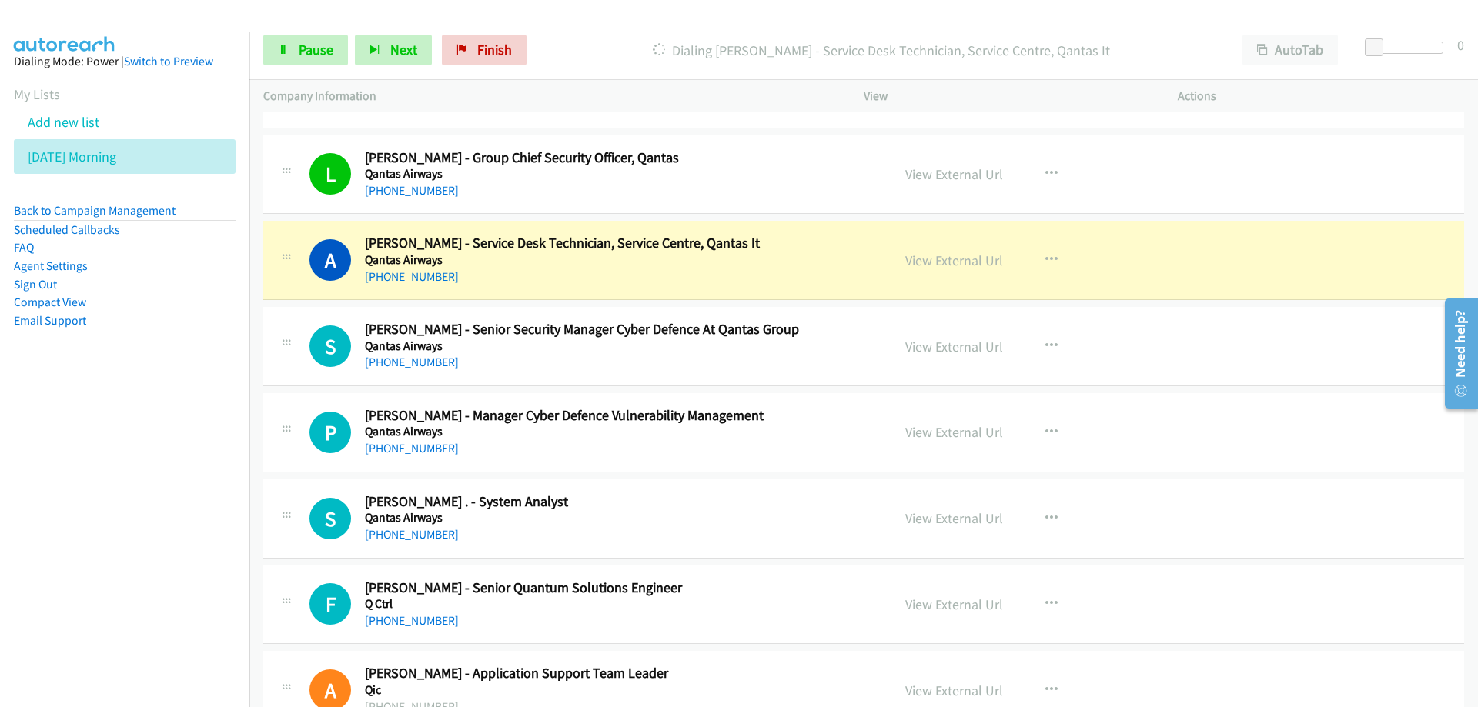
scroll to position [1385, 0]
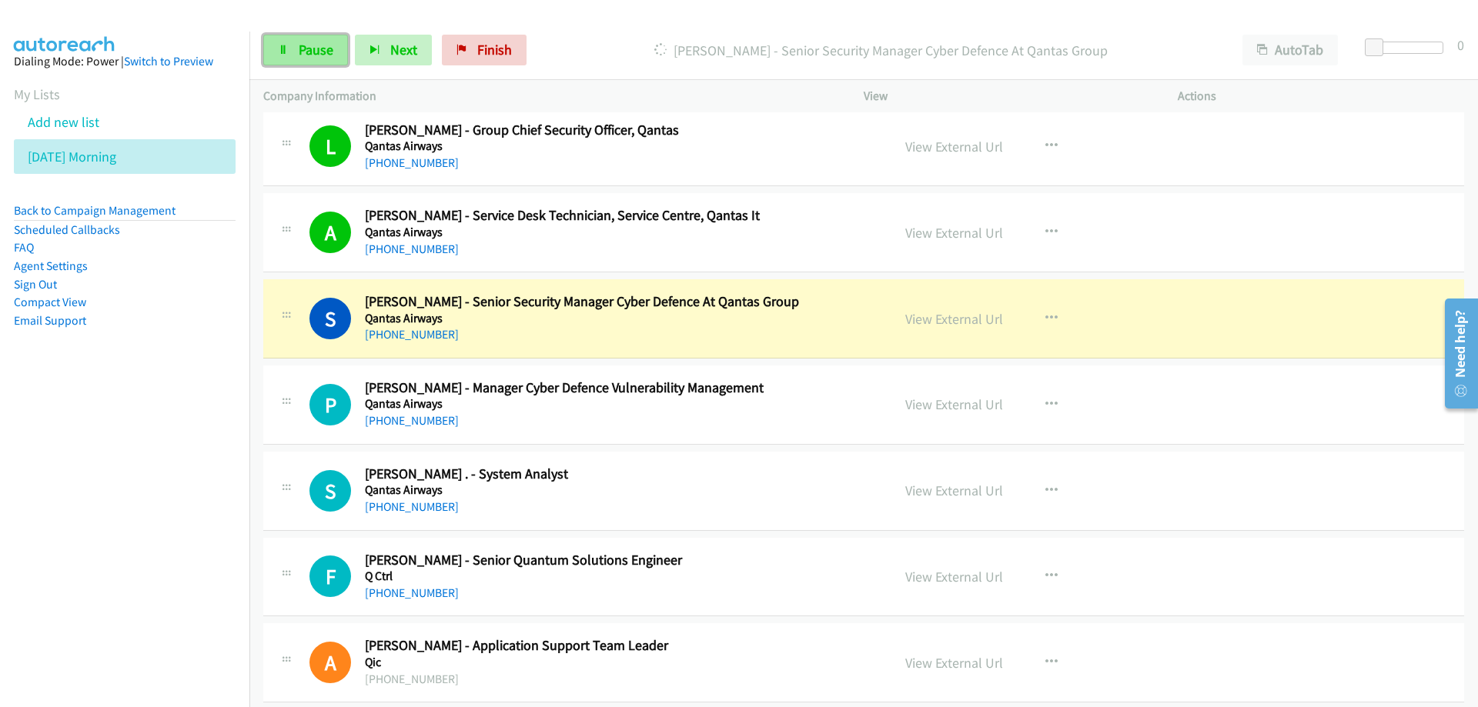
click at [301, 54] on span "Pause" at bounding box center [316, 50] width 35 height 18
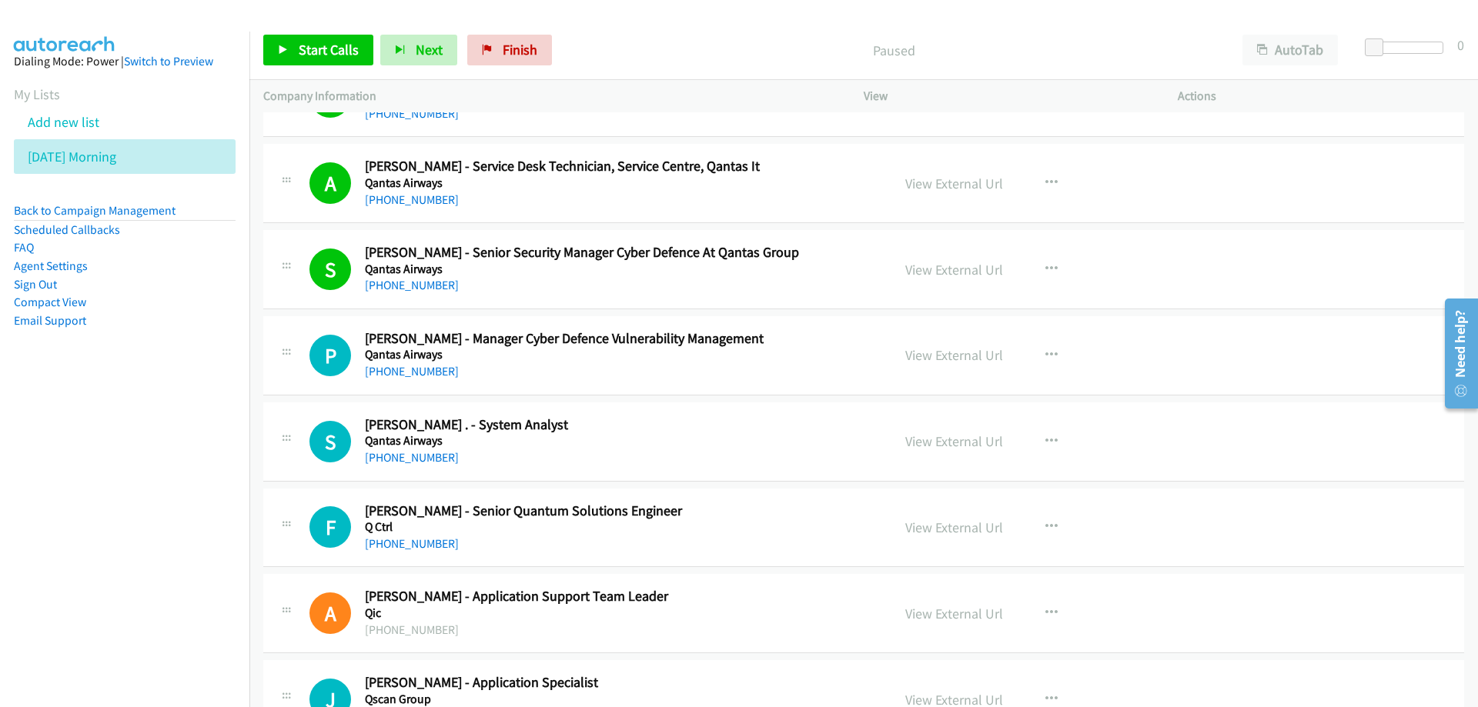
scroll to position [1462, 0]
